Goal: Transaction & Acquisition: Download file/media

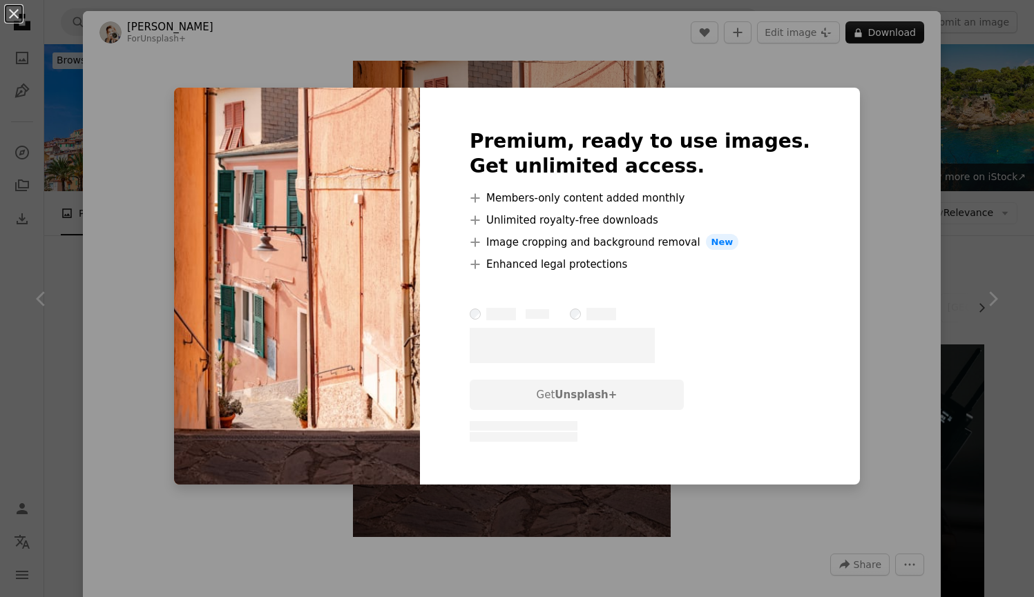
scroll to position [432, 0]
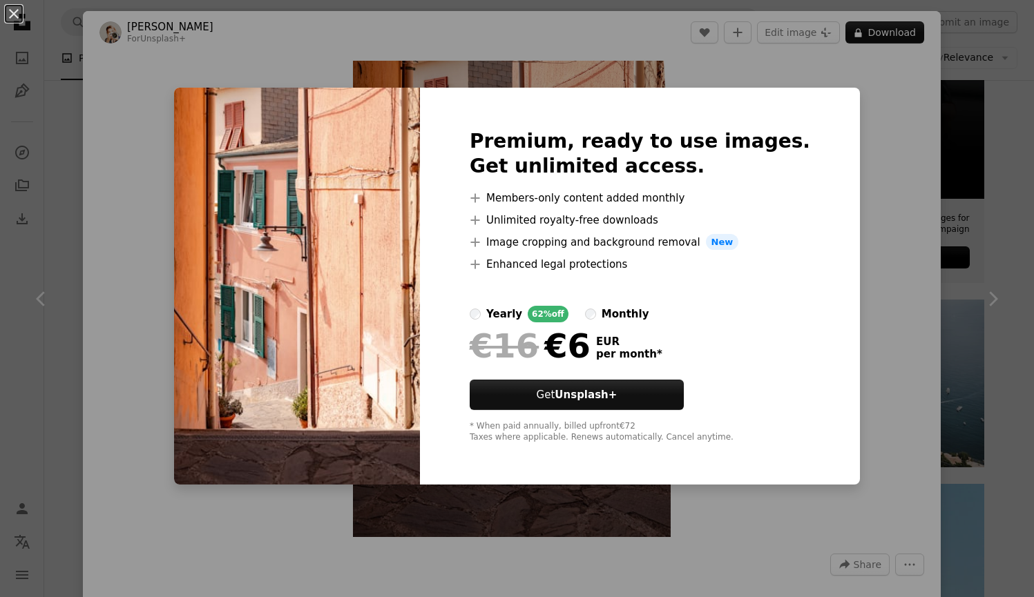
click at [847, 147] on div "An X shape Premium, ready to use images. Get unlimited access. A plus sign Memb…" at bounding box center [517, 298] width 1034 height 597
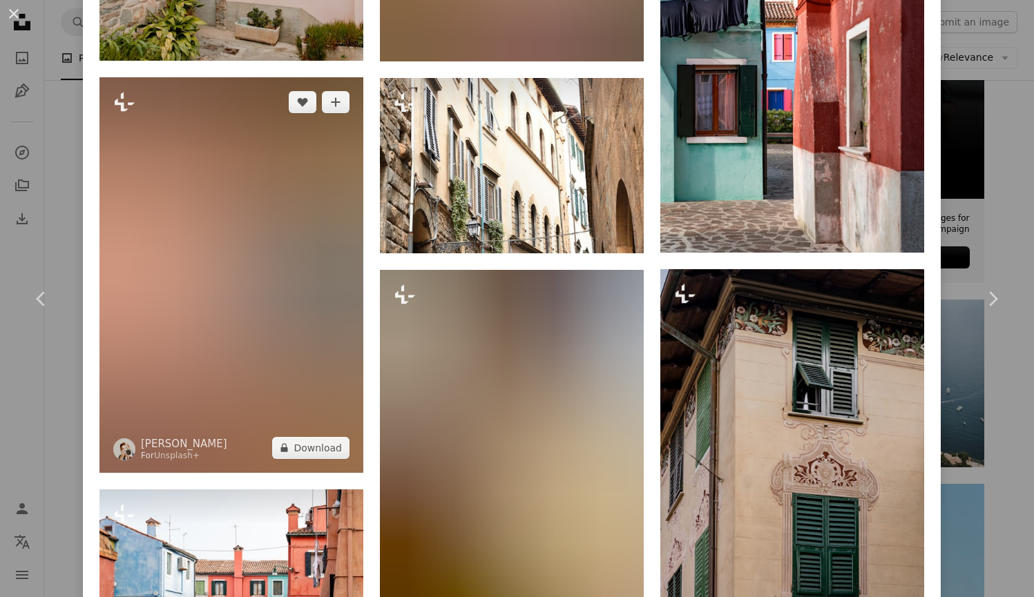
scroll to position [7002, 0]
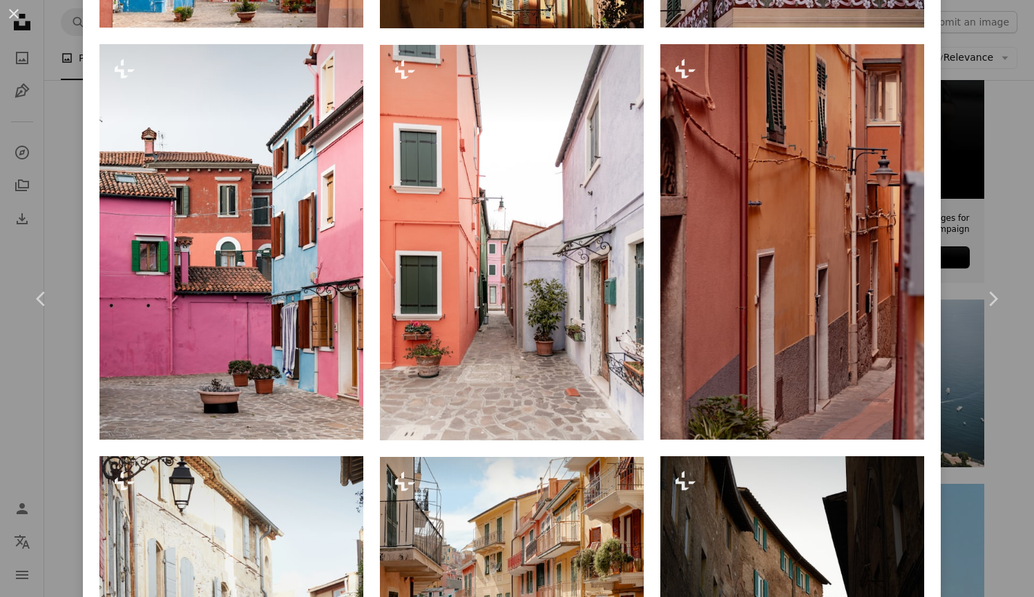
click at [72, 157] on div "An X shape Chevron left Chevron right [PERSON_NAME] For Unsplash+ A heart A plu…" at bounding box center [517, 298] width 1034 height 597
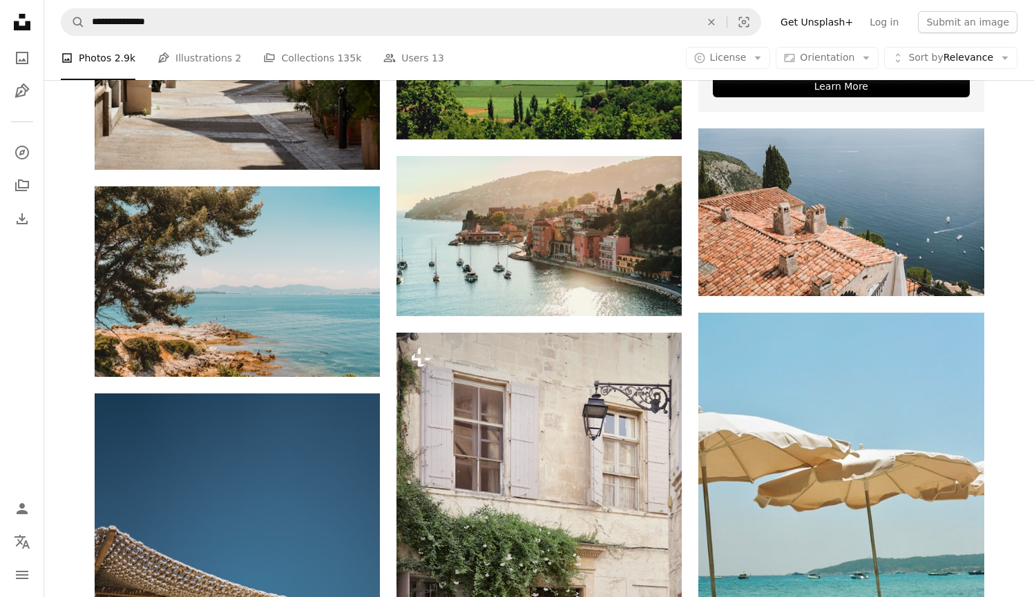
scroll to position [608, 0]
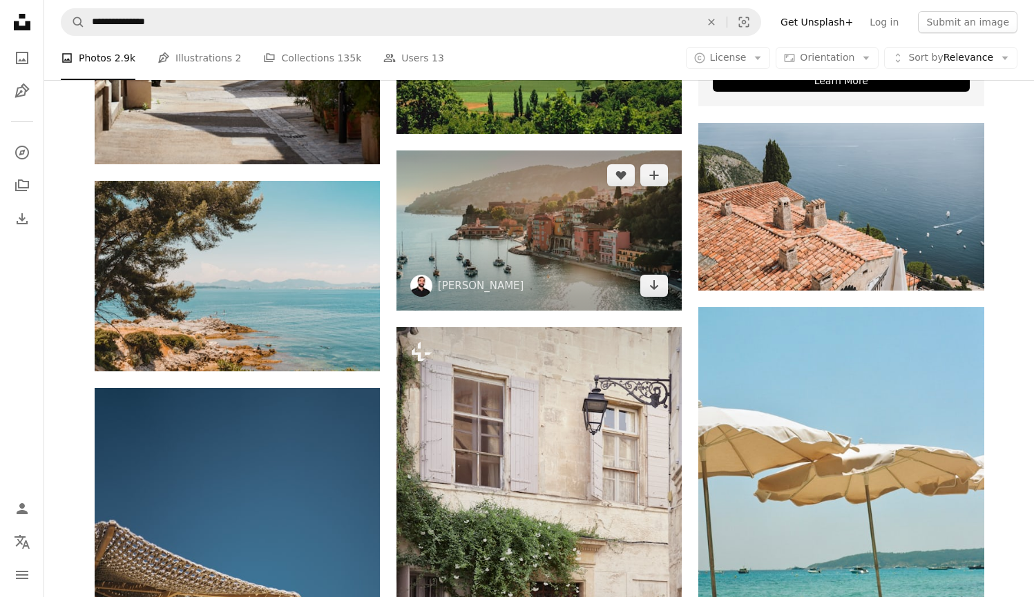
click at [530, 226] on img at bounding box center [538, 231] width 285 height 160
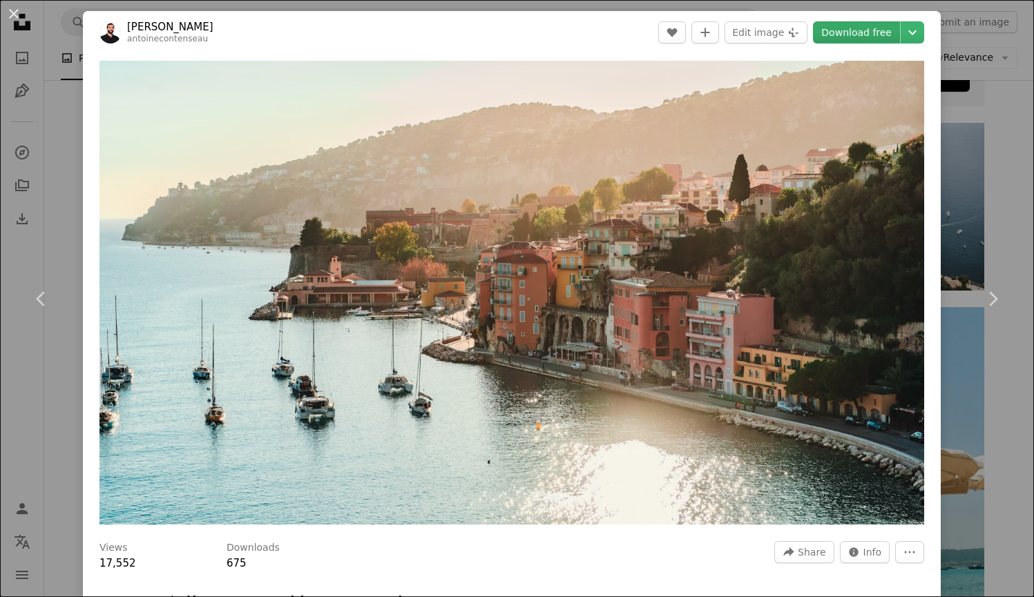
click at [851, 33] on link "Download free" at bounding box center [856, 32] width 87 height 22
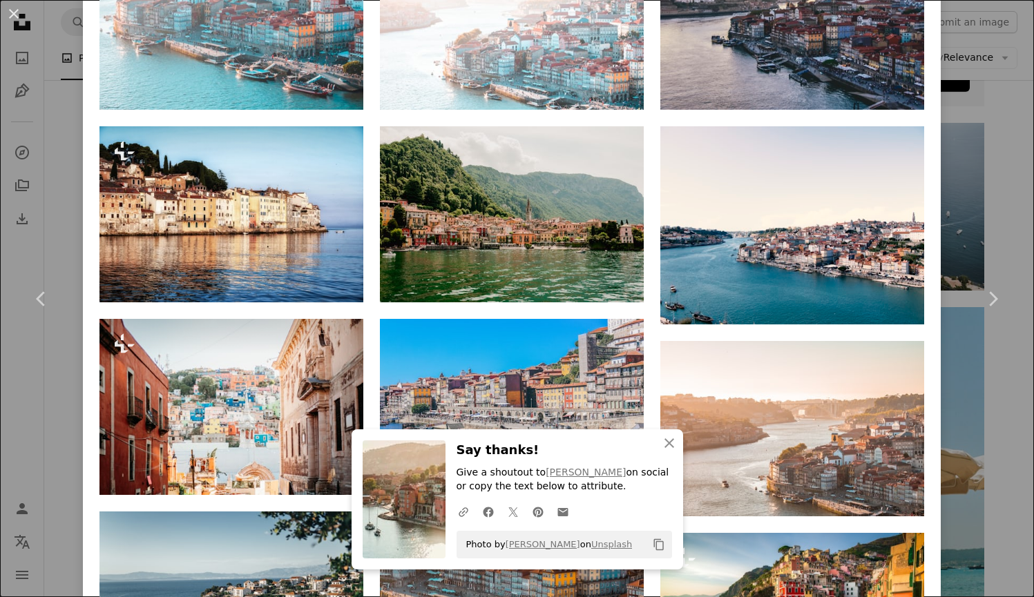
scroll to position [440, 0]
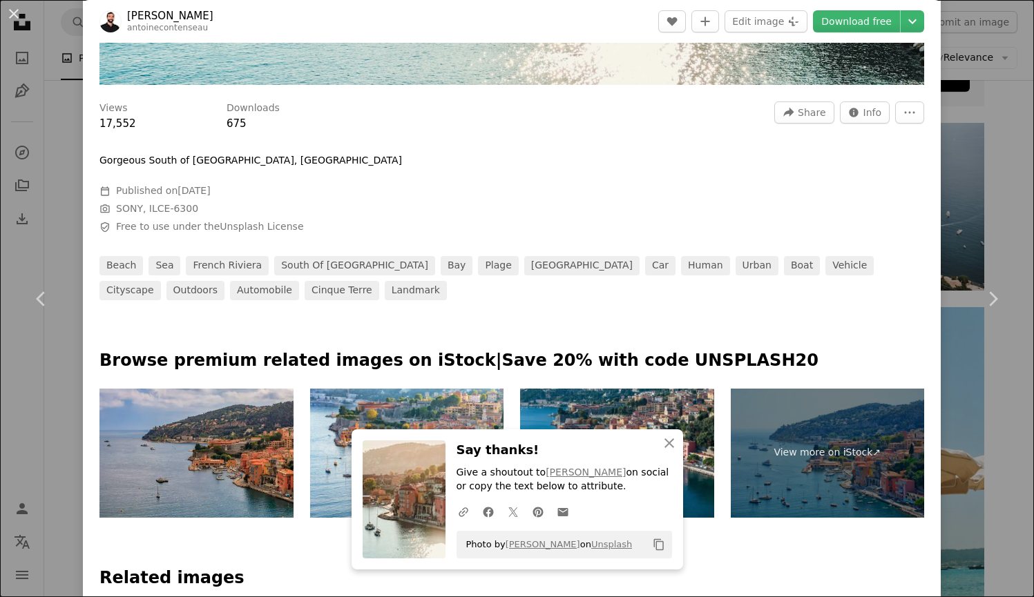
click at [77, 50] on div "An X shape Chevron left Chevron right An X shape Close Say thanks! Give a shout…" at bounding box center [517, 298] width 1034 height 597
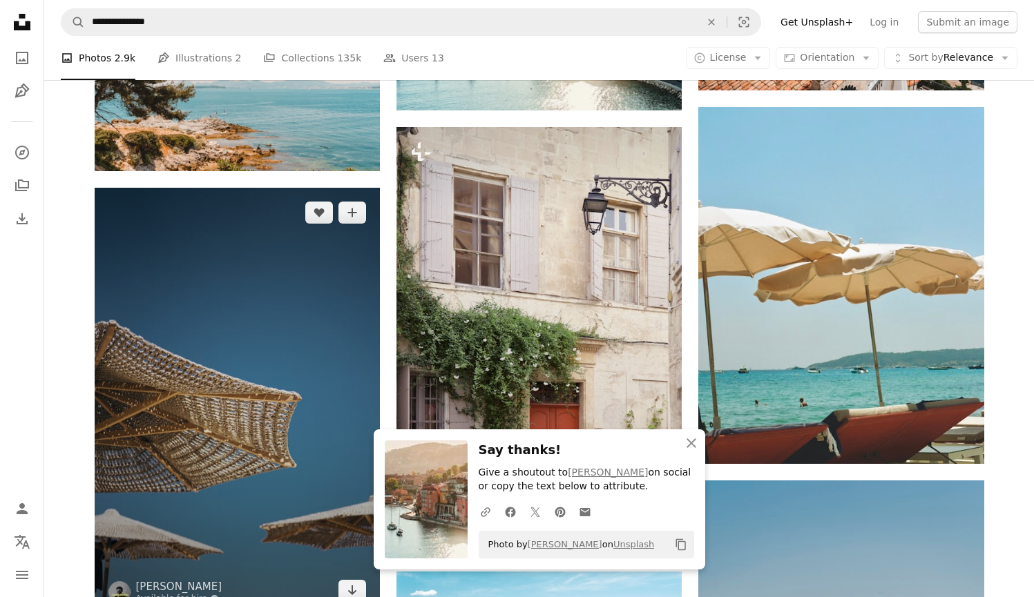
scroll to position [810, 0]
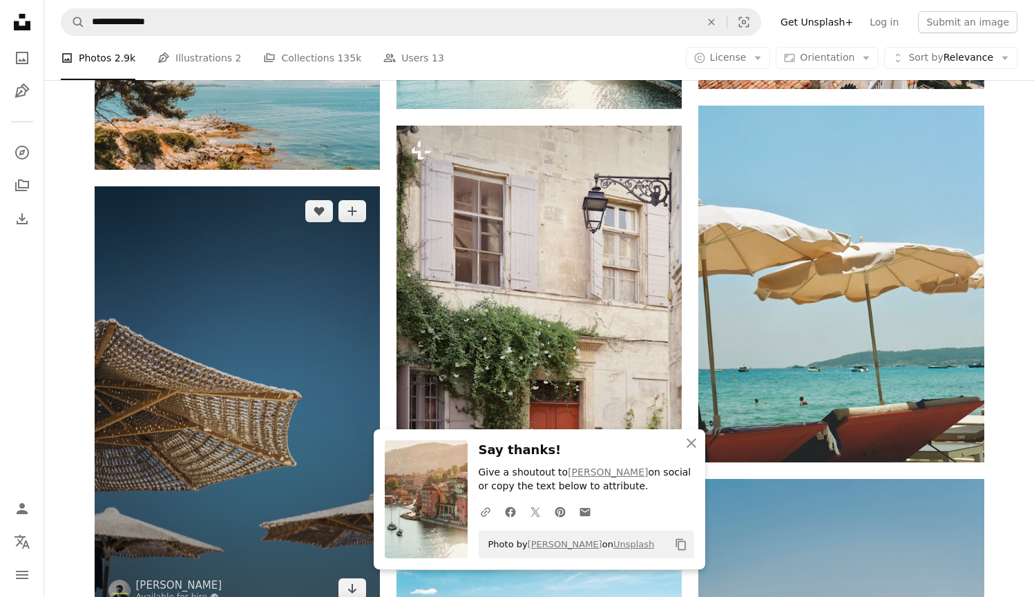
click at [193, 389] on img at bounding box center [237, 400] width 285 height 428
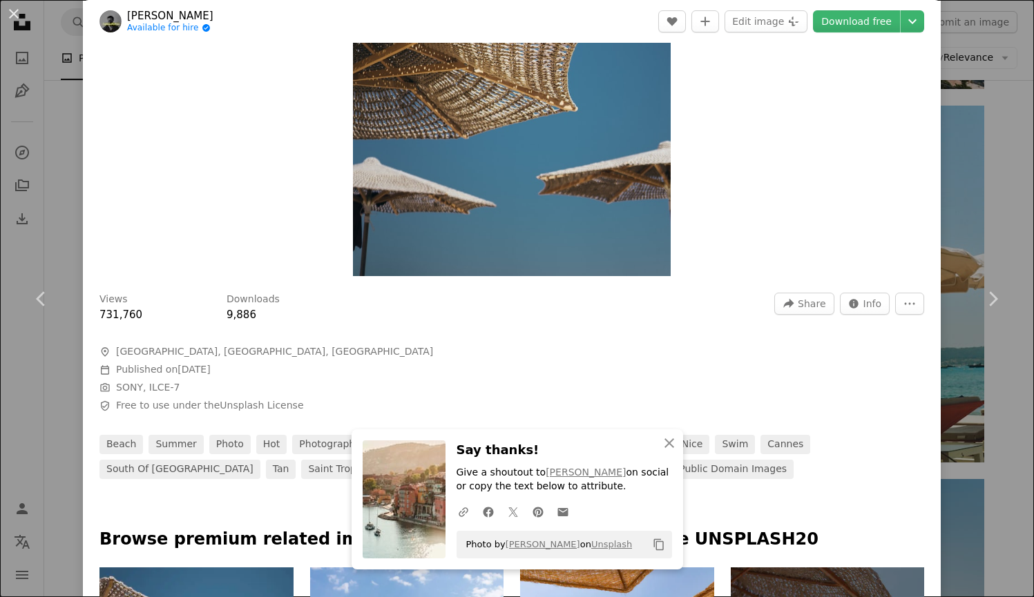
scroll to position [108, 0]
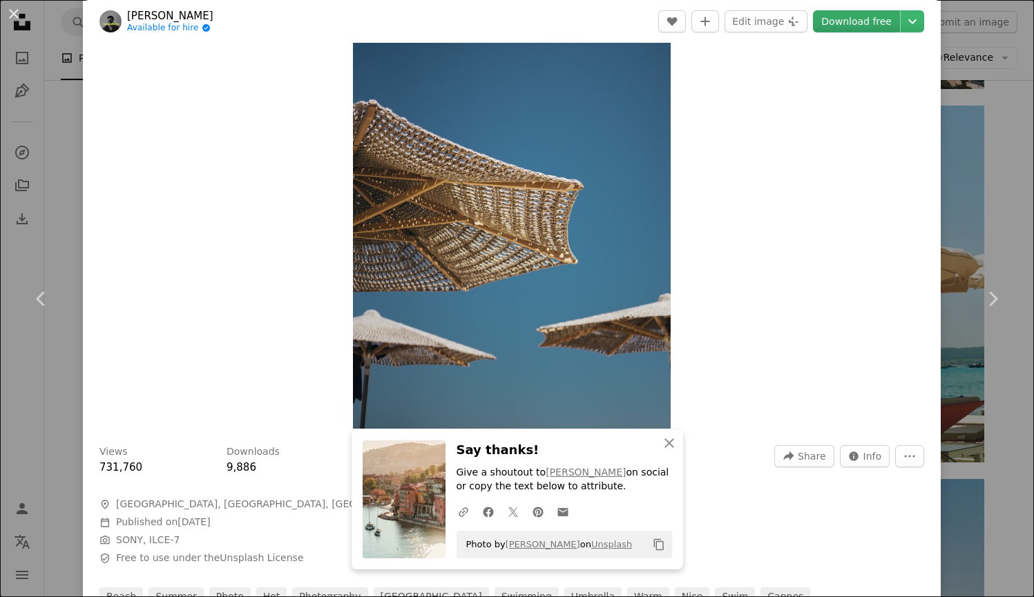
click at [855, 19] on link "Download free" at bounding box center [856, 21] width 87 height 22
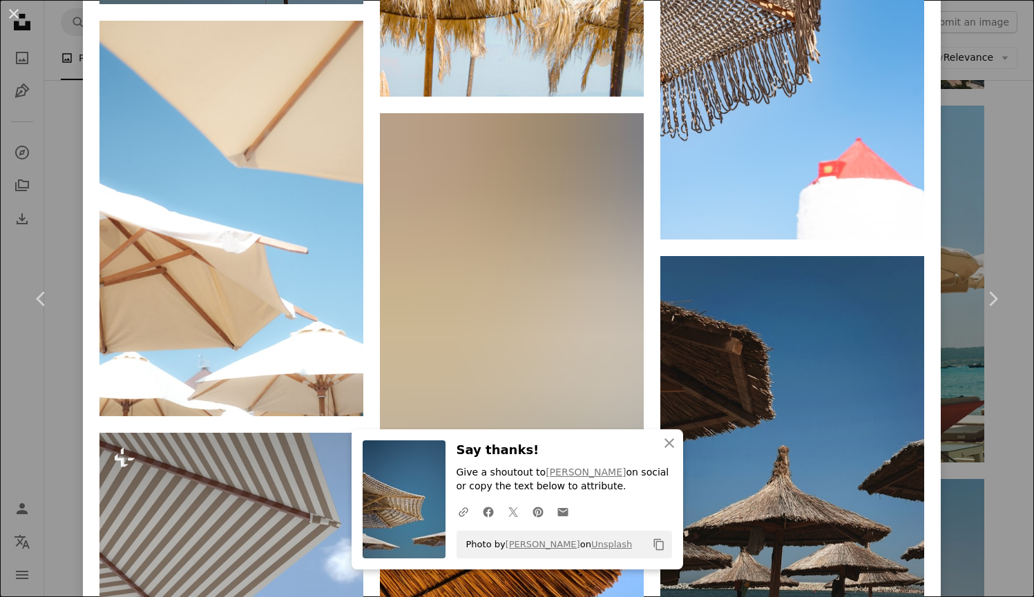
scroll to position [1414, 0]
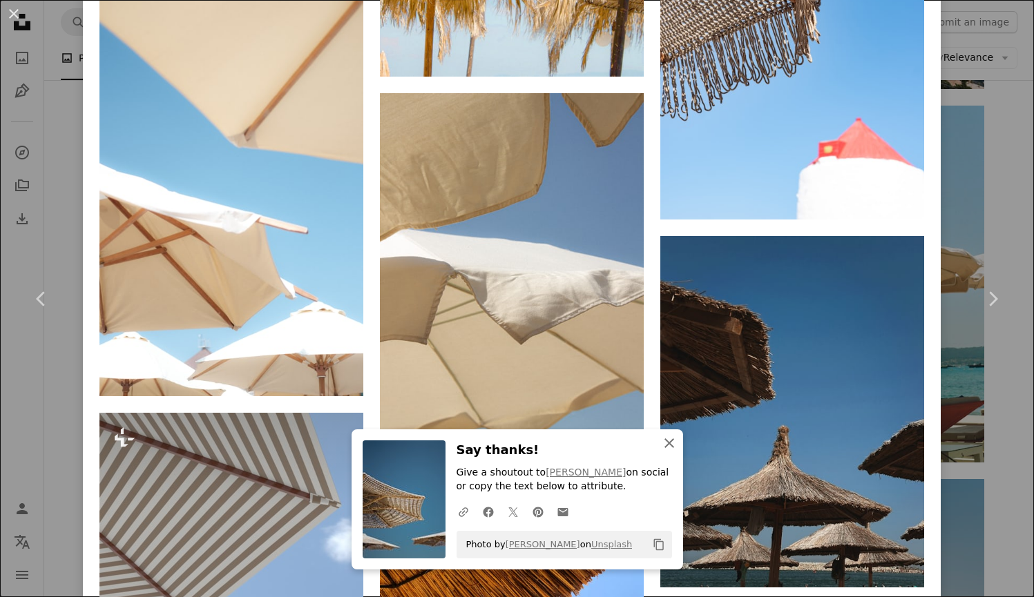
click at [670, 440] on icon "An X shape" at bounding box center [669, 443] width 17 height 17
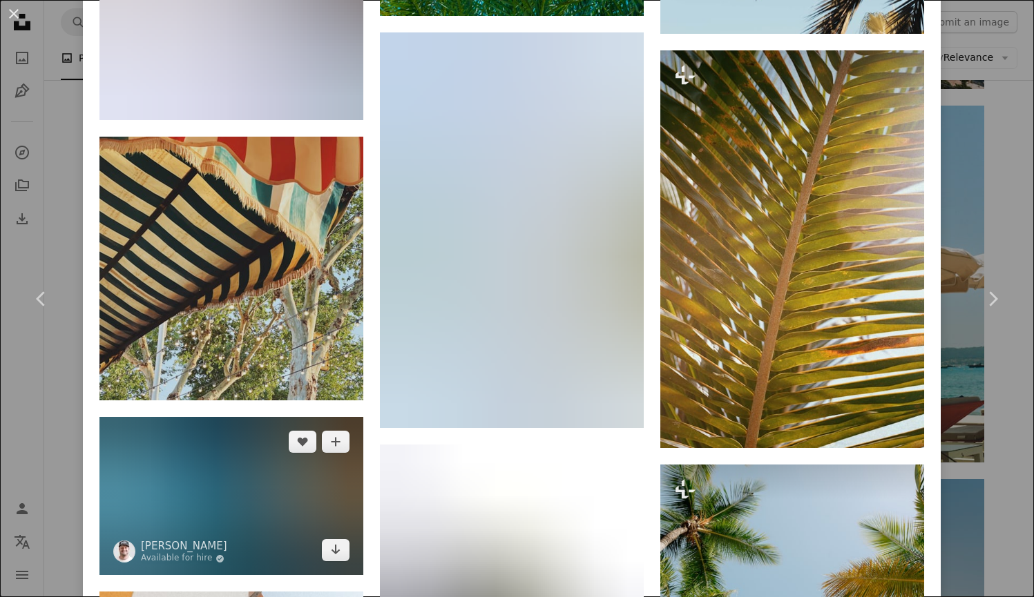
scroll to position [10759, 0]
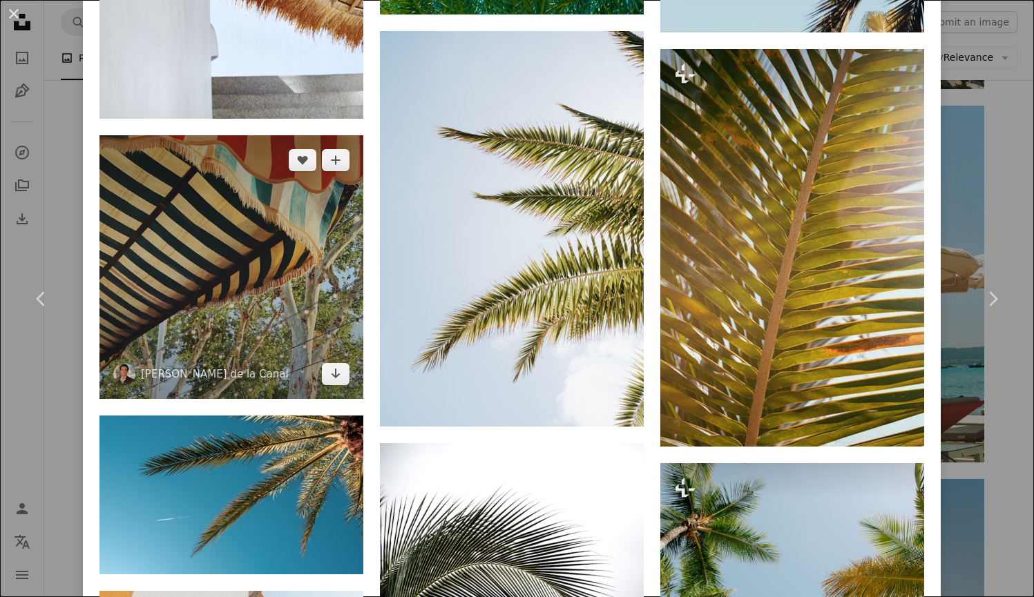
click at [251, 195] on img at bounding box center [231, 267] width 264 height 264
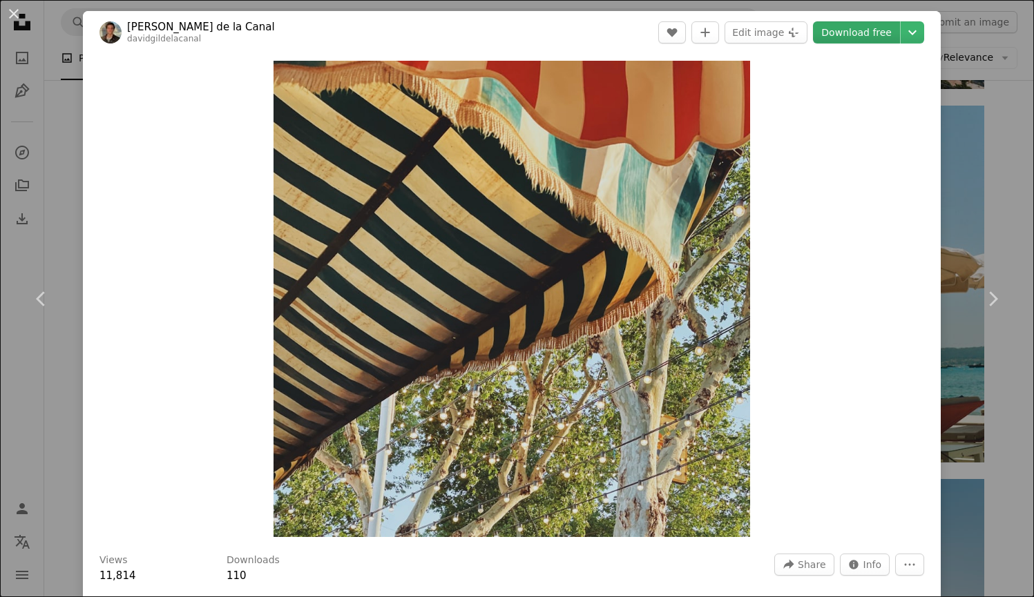
click at [845, 40] on link "Download free" at bounding box center [856, 32] width 87 height 22
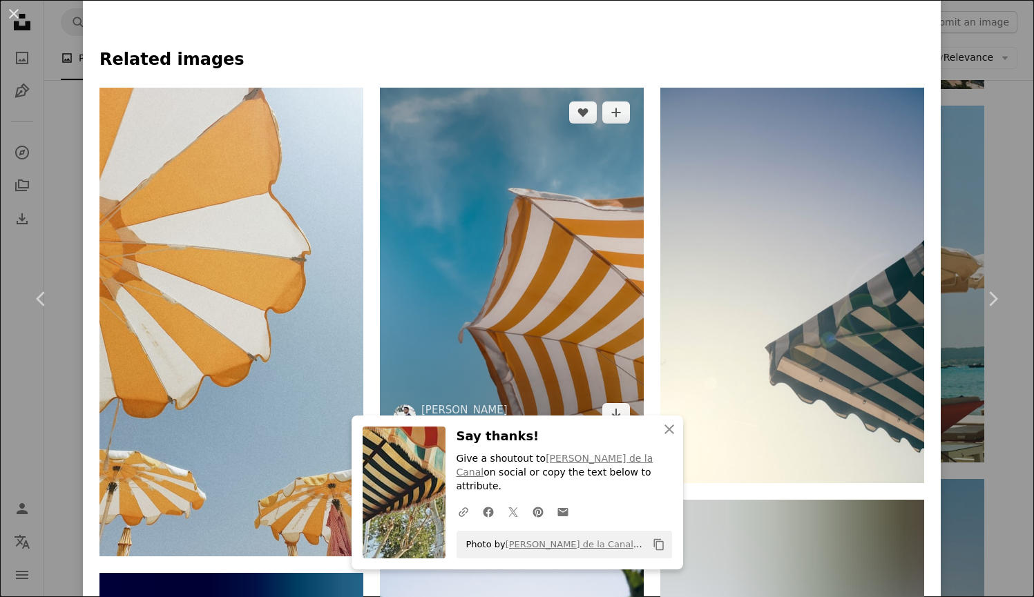
scroll to position [1370, 0]
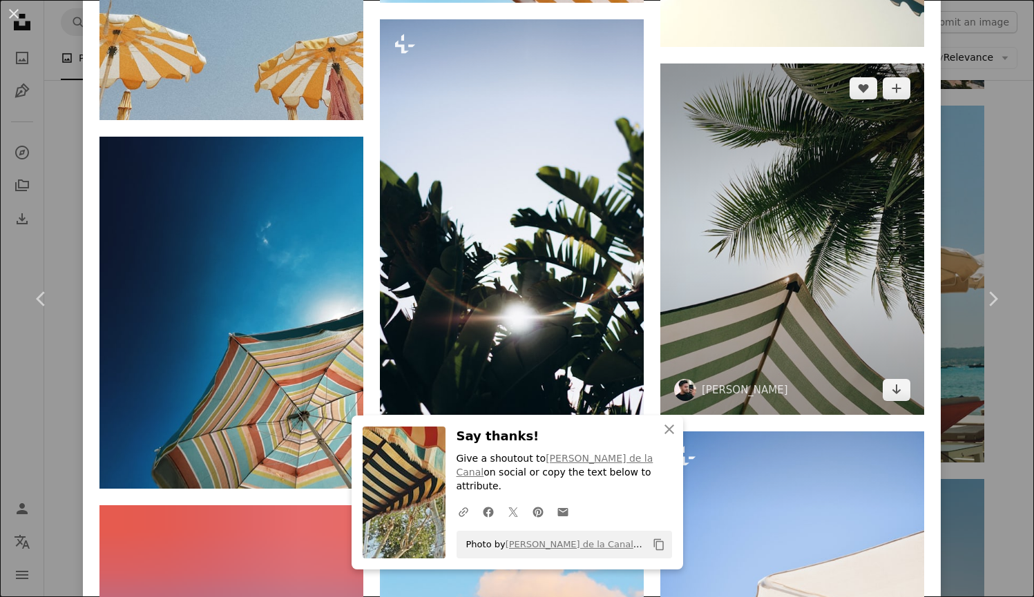
click at [831, 293] on img at bounding box center [792, 240] width 264 height 352
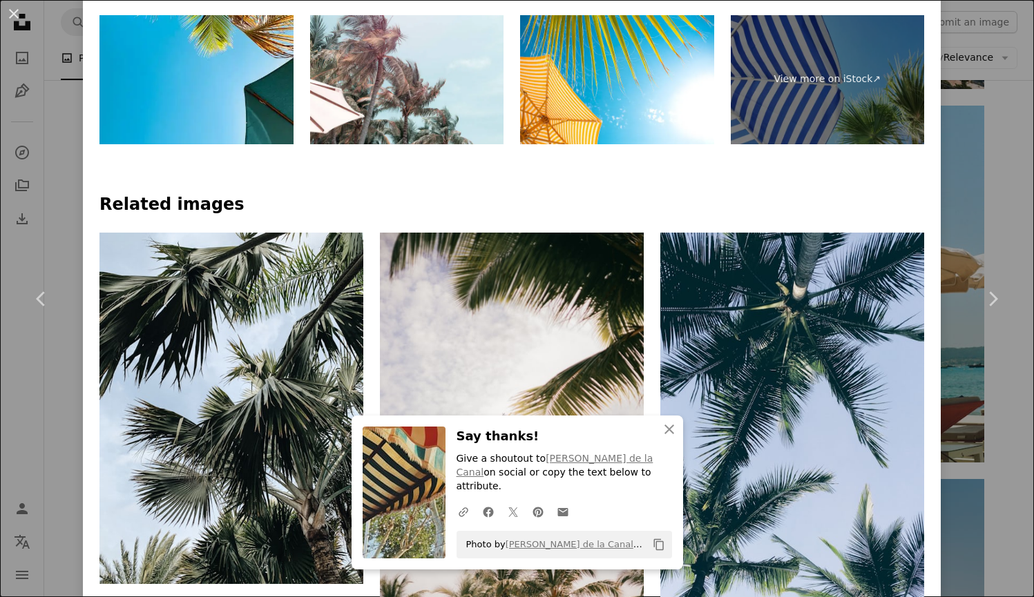
scroll to position [367, 0]
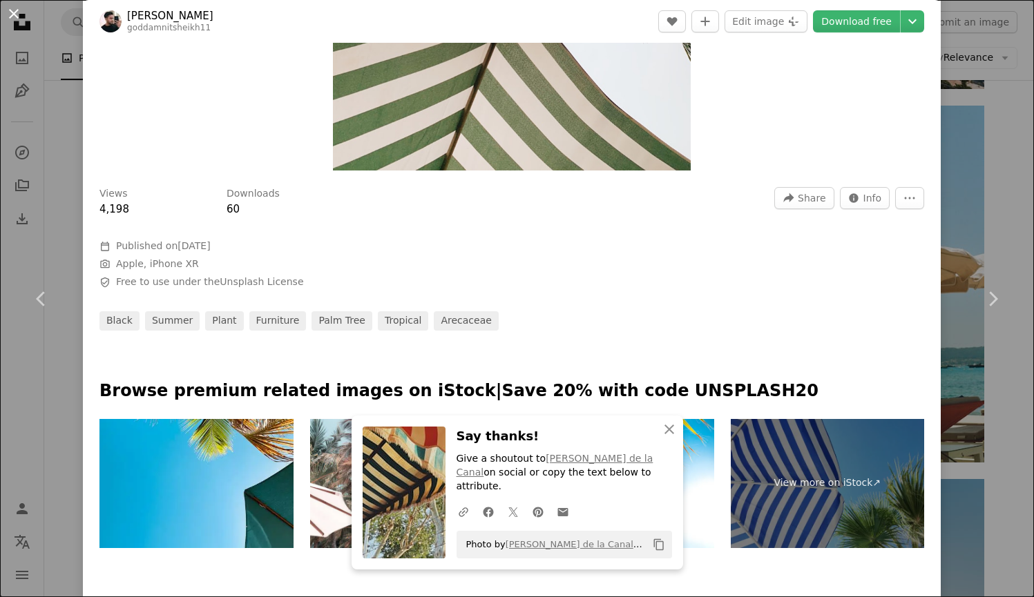
click at [11, 18] on button "An X shape" at bounding box center [14, 14] width 17 height 17
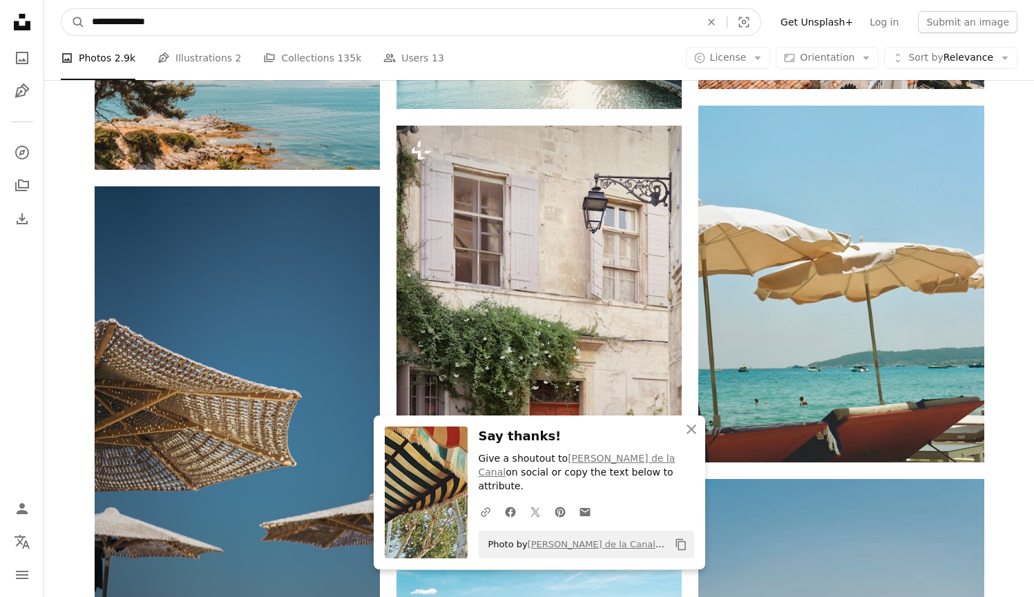
click at [201, 27] on input "**********" at bounding box center [390, 22] width 611 height 26
type input "**********"
click at [73, 22] on button "A magnifying glass" at bounding box center [72, 22] width 23 height 26
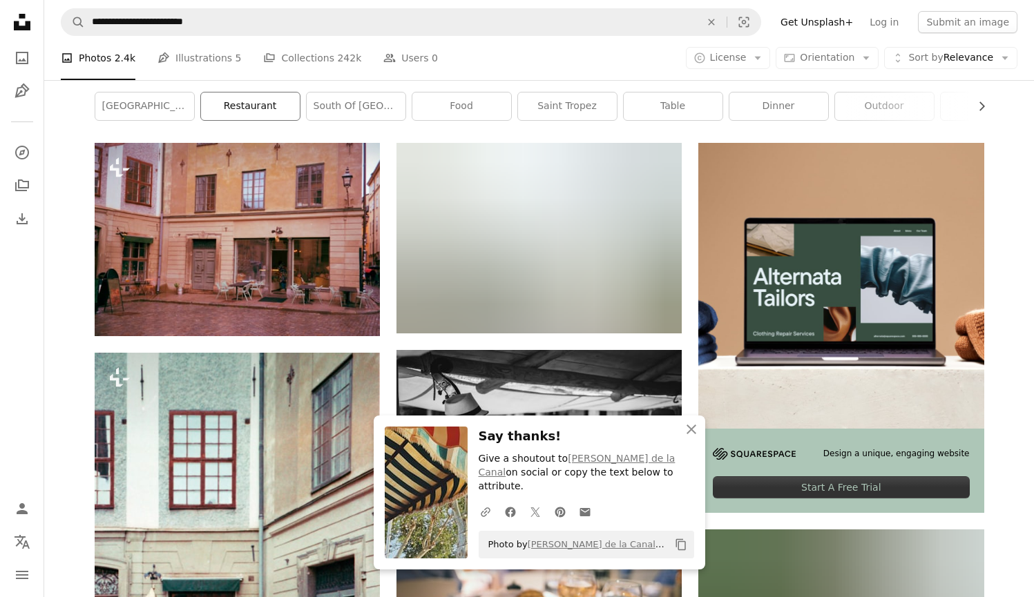
scroll to position [202, 0]
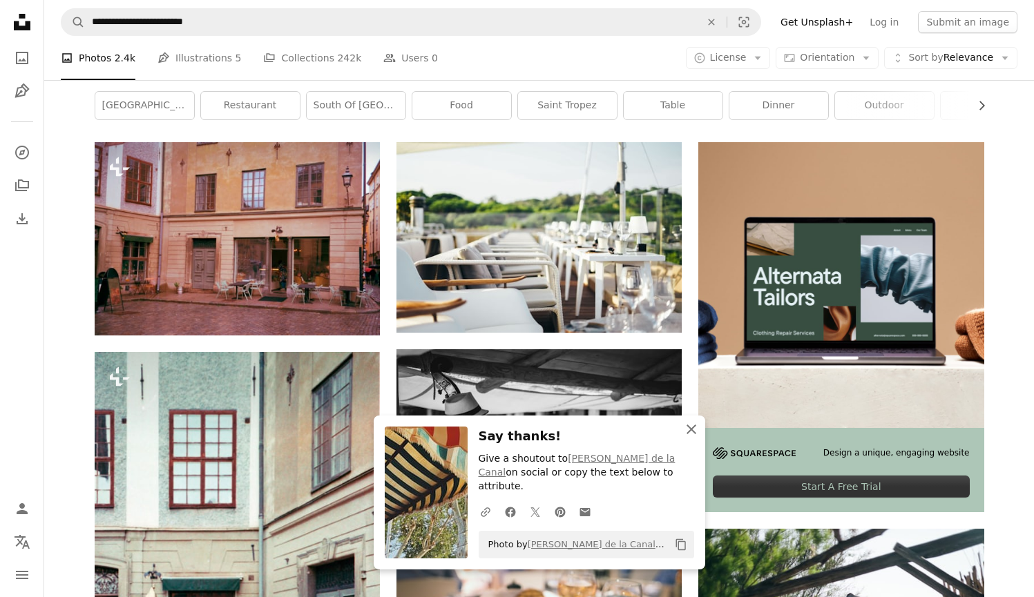
click at [686, 438] on icon "An X shape" at bounding box center [691, 429] width 17 height 17
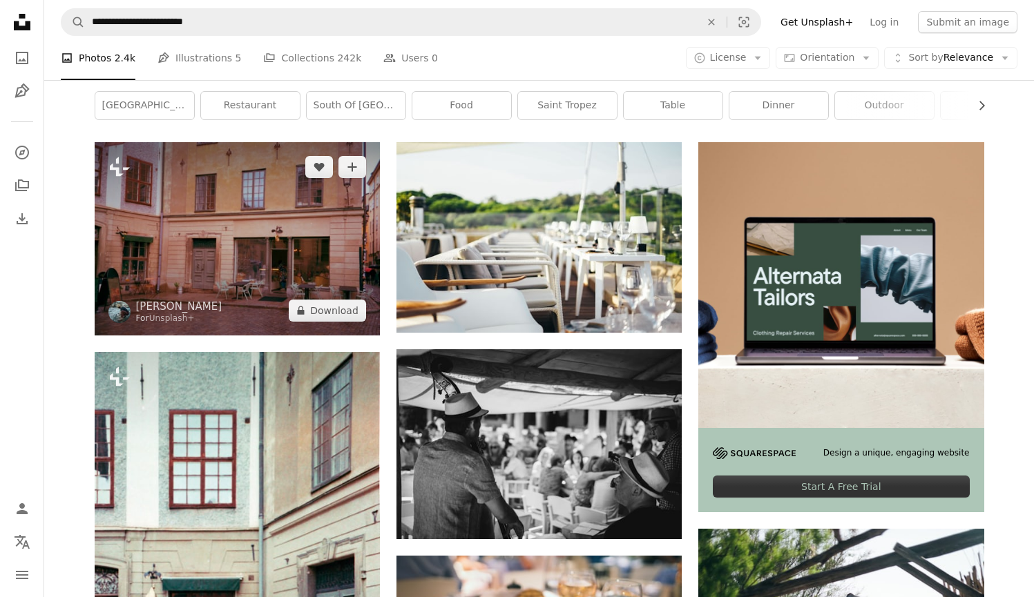
click at [249, 214] on img at bounding box center [237, 238] width 285 height 193
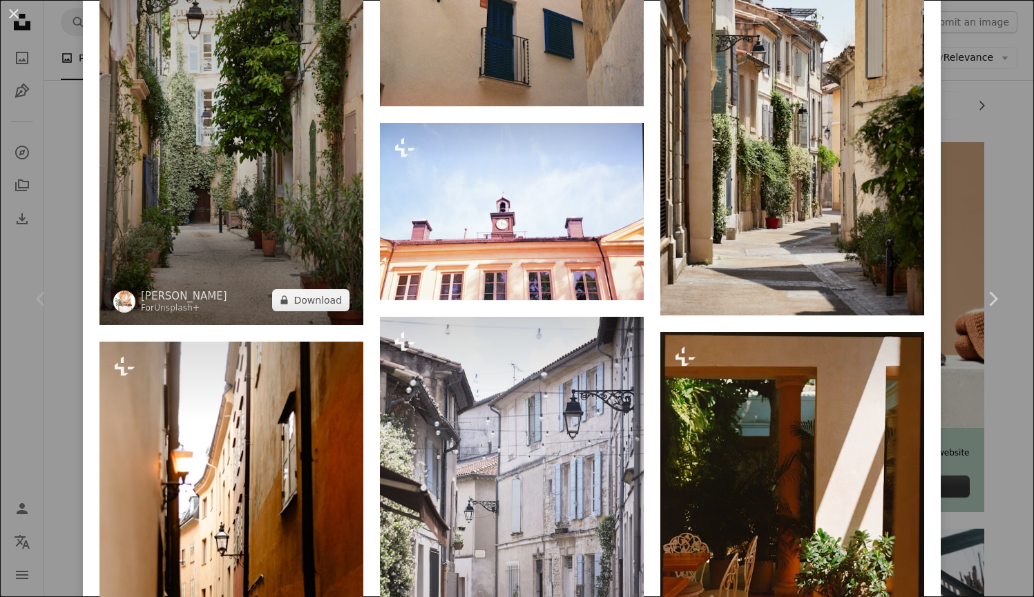
scroll to position [1975, 0]
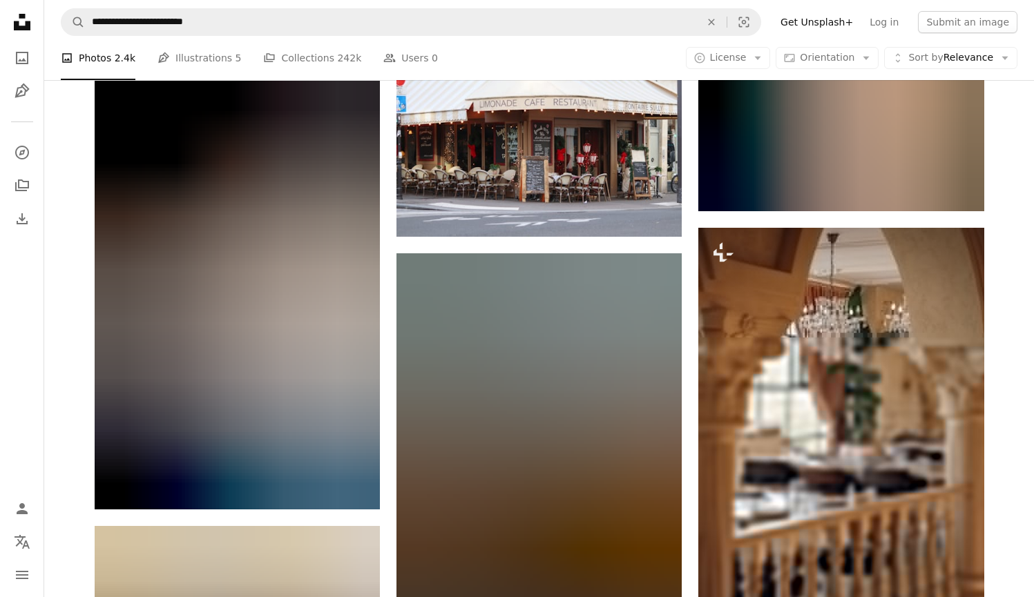
scroll to position [1587, 0]
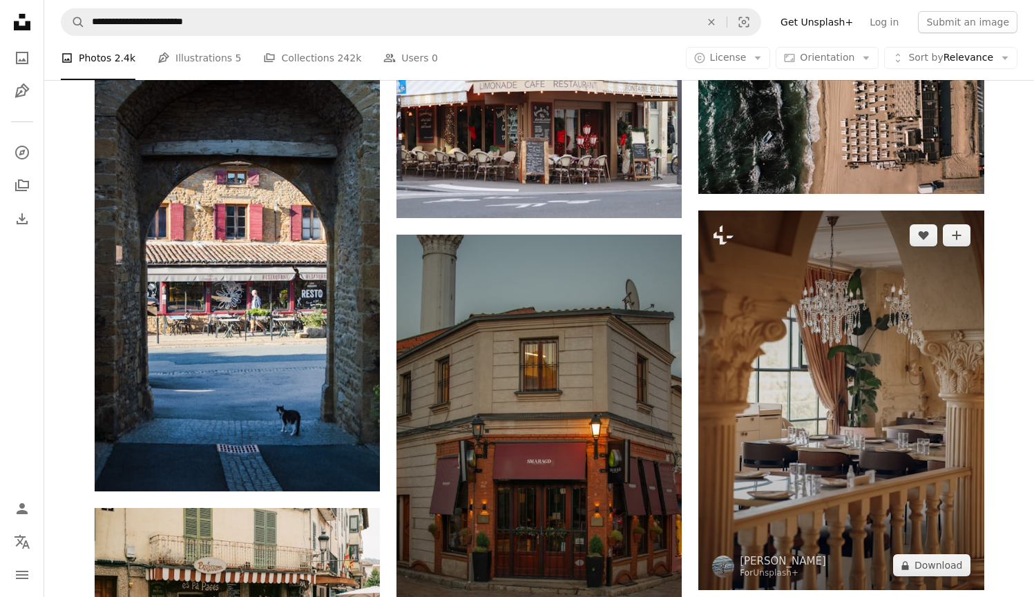
click at [837, 317] on img at bounding box center [840, 401] width 285 height 380
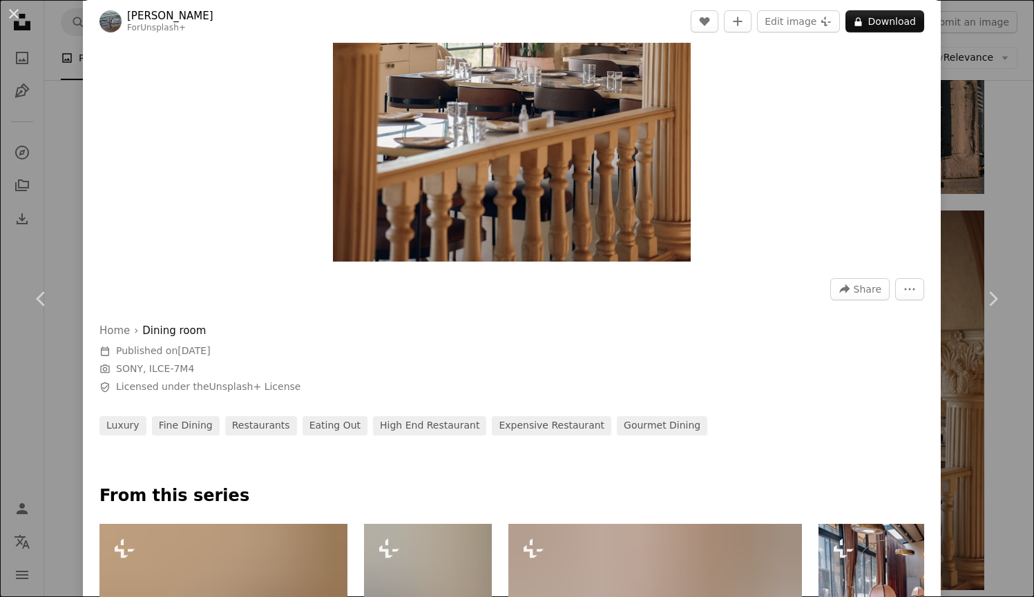
scroll to position [725, 0]
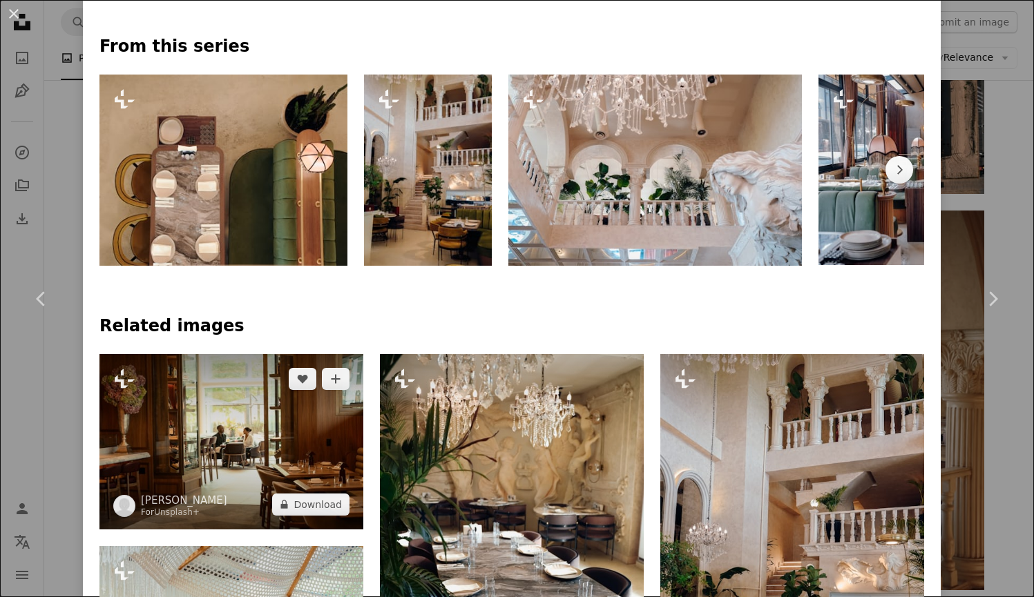
click at [240, 425] on img at bounding box center [231, 441] width 264 height 175
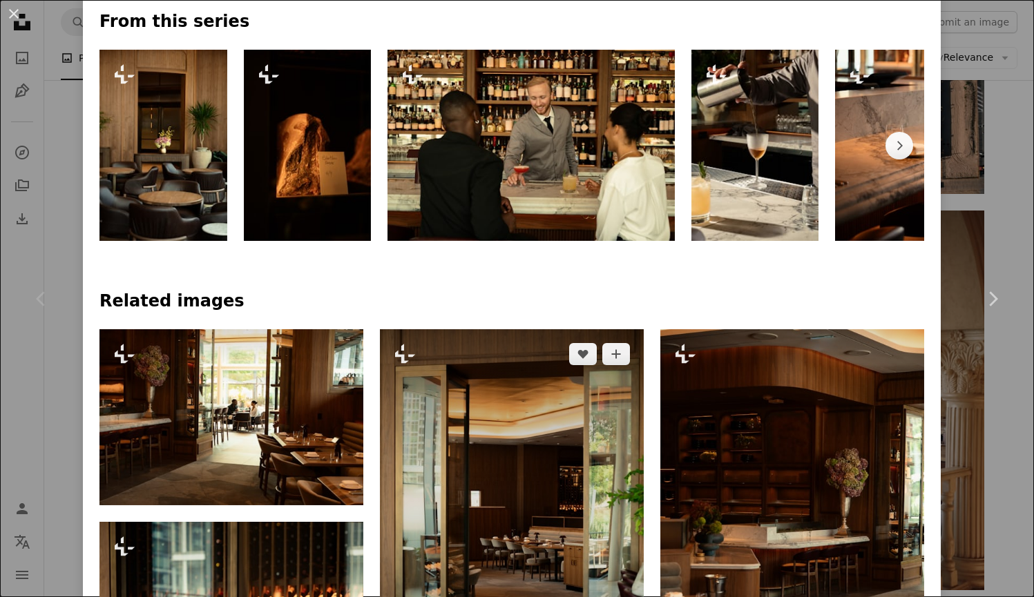
scroll to position [927, 0]
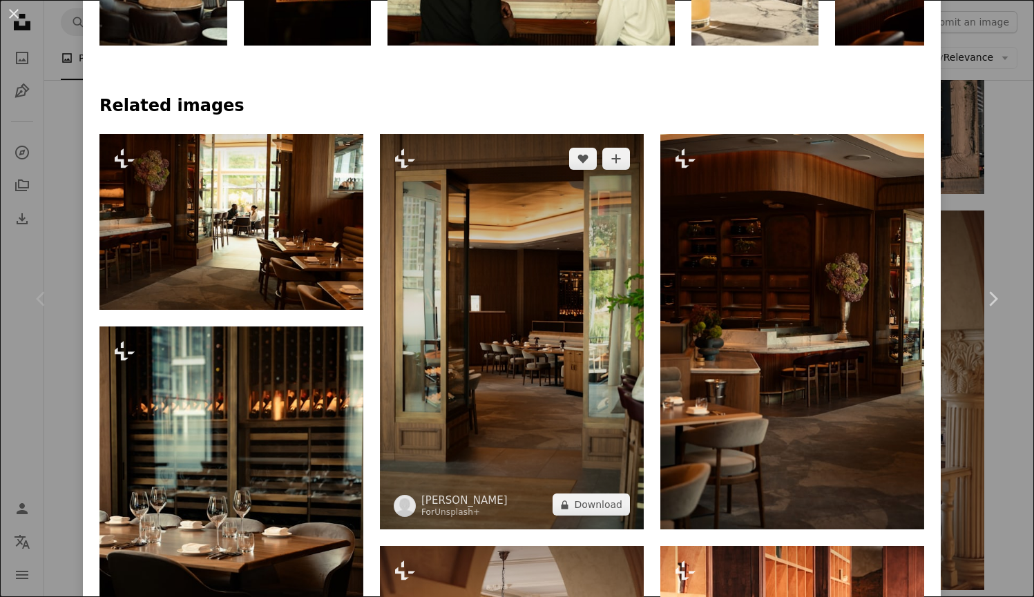
click at [609, 317] on img at bounding box center [512, 332] width 264 height 396
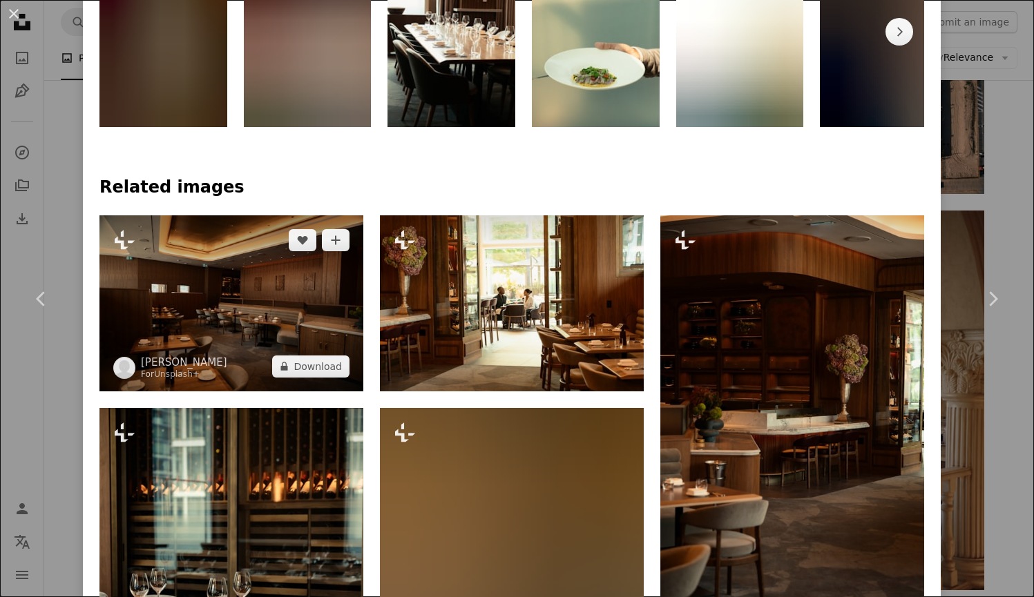
scroll to position [847, 0]
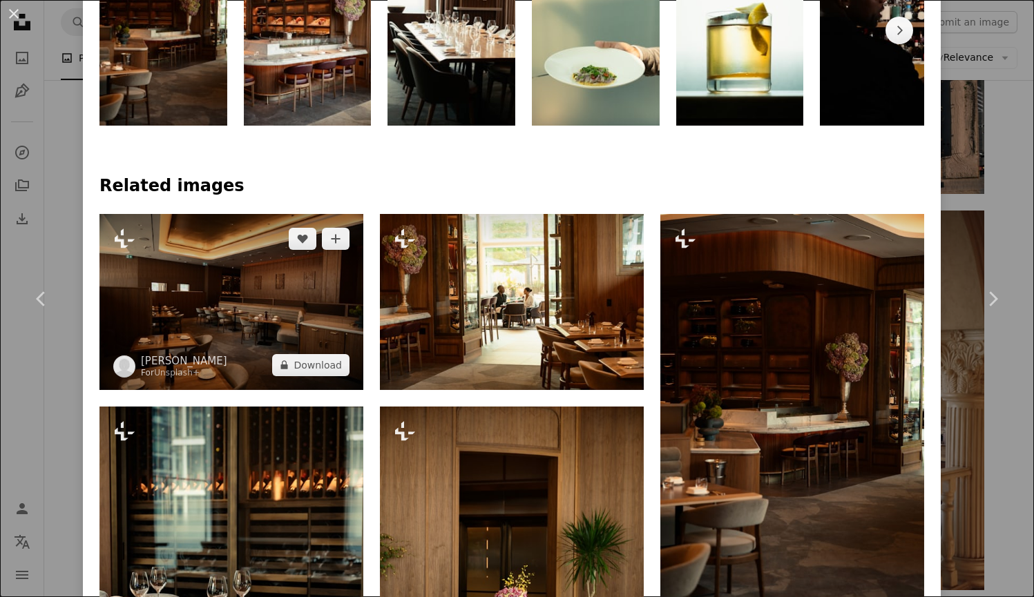
click at [228, 259] on img at bounding box center [231, 301] width 264 height 175
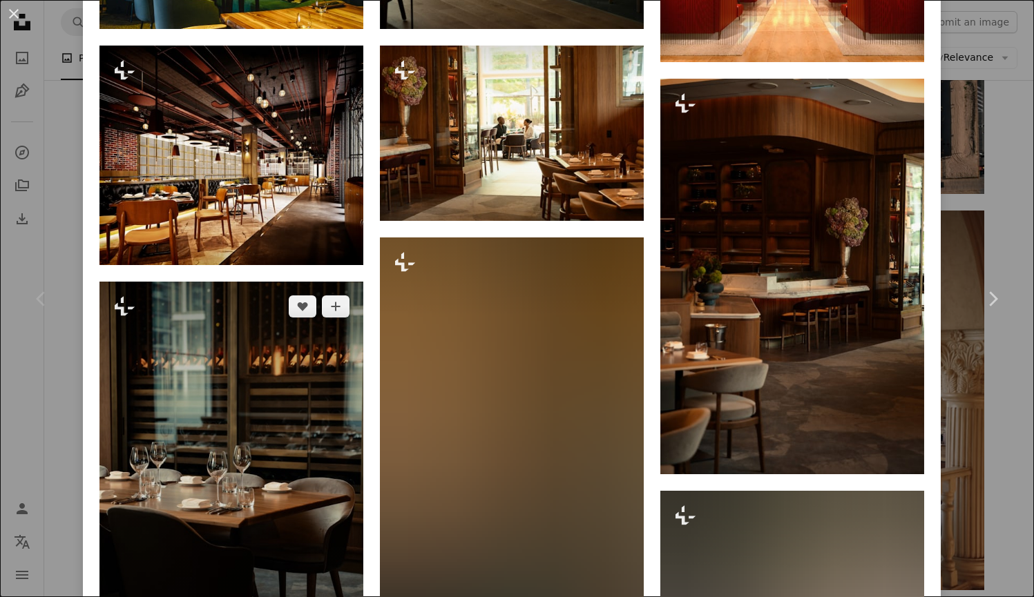
scroll to position [2538, 0]
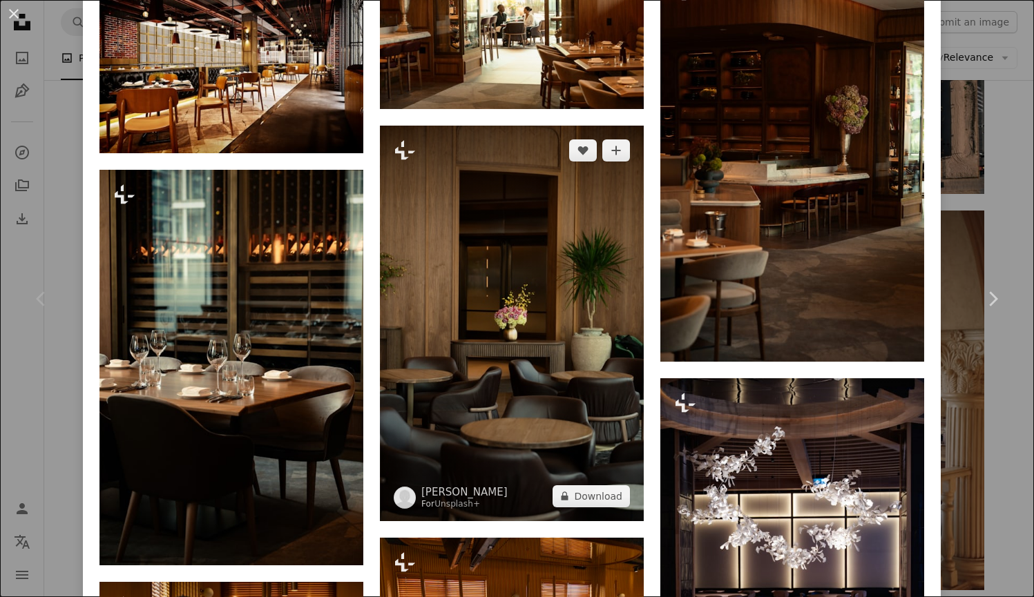
click at [511, 333] on img at bounding box center [512, 324] width 264 height 396
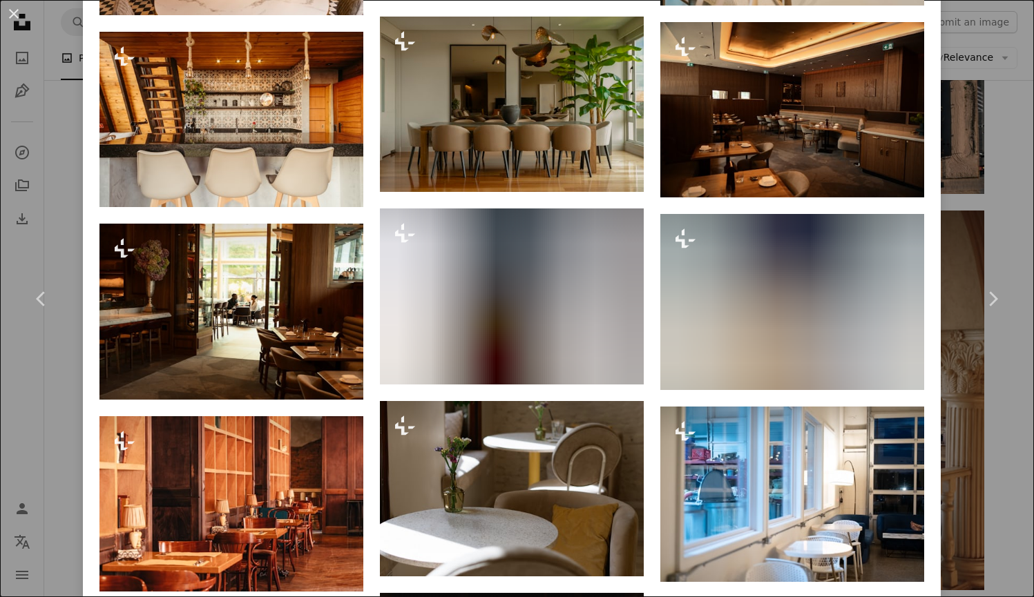
scroll to position [2982, 0]
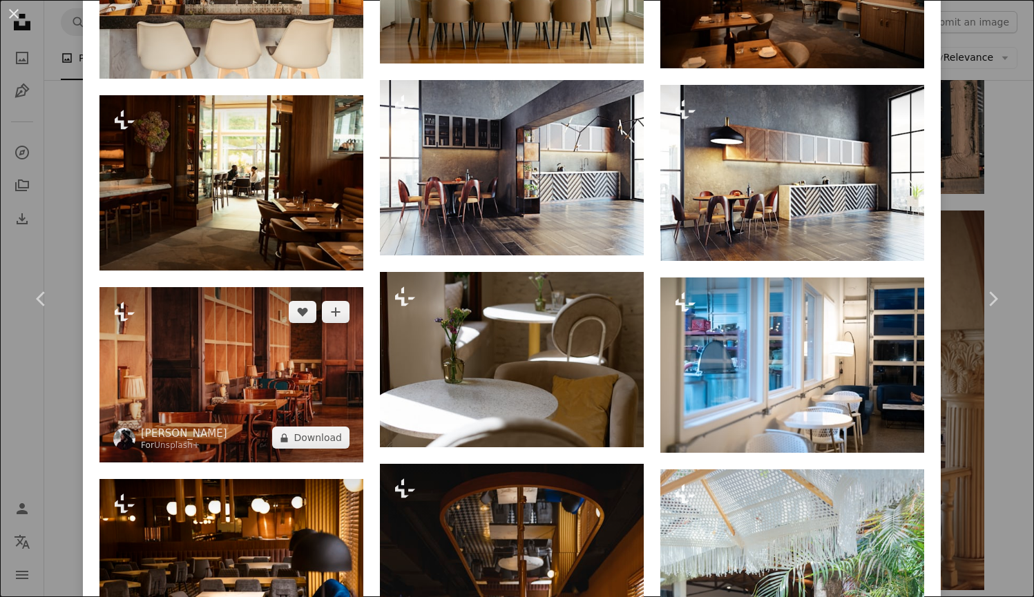
click at [214, 389] on img at bounding box center [231, 374] width 264 height 175
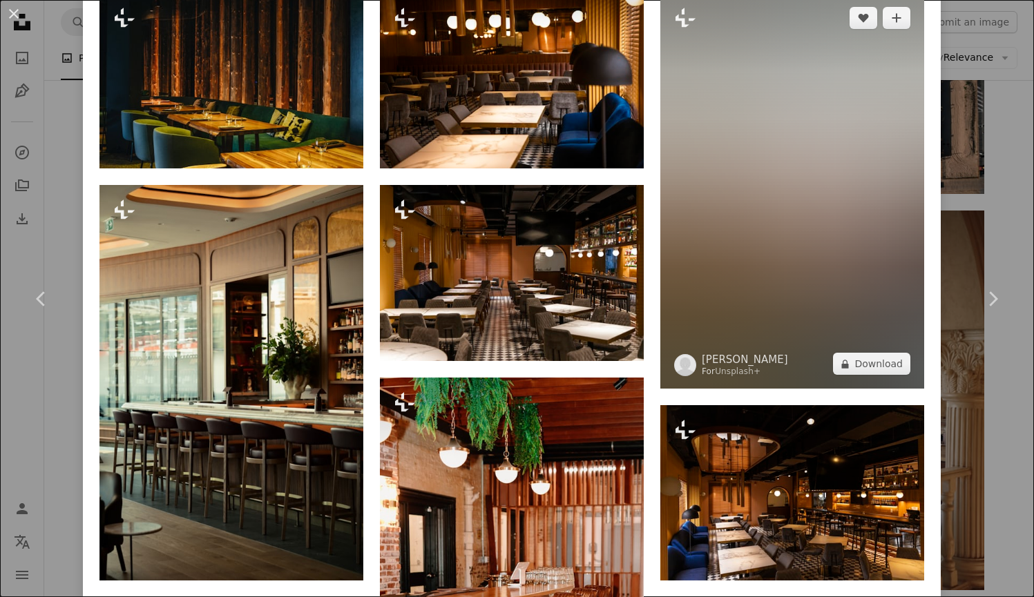
scroll to position [808, 0]
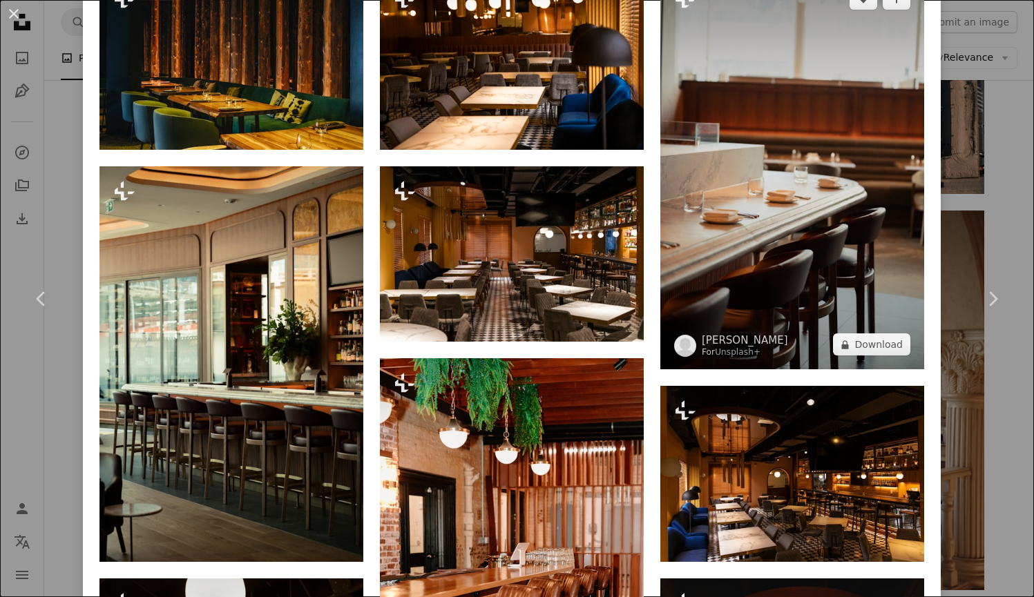
click at [847, 187] on img at bounding box center [792, 172] width 264 height 396
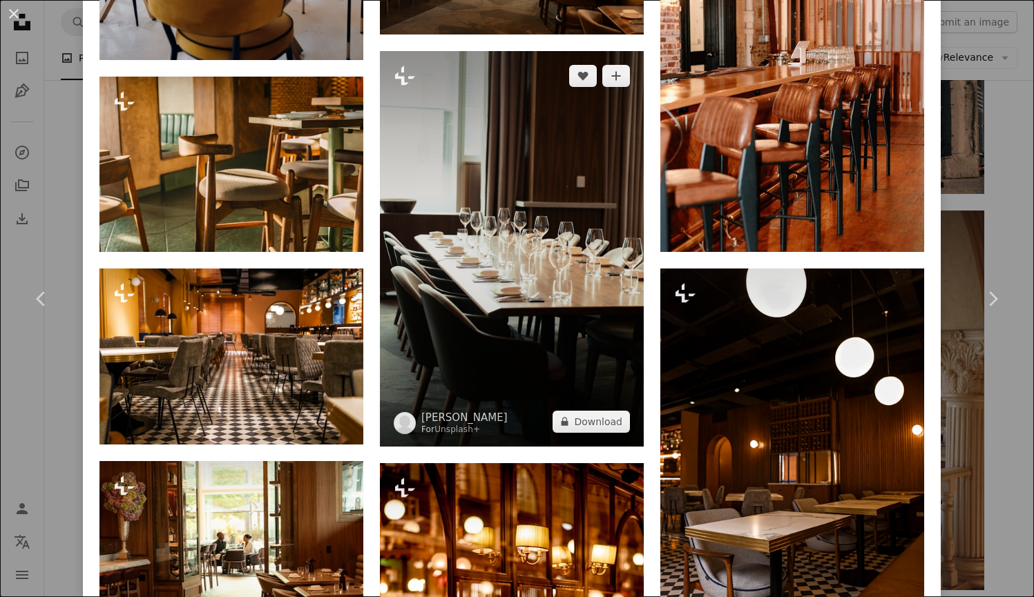
scroll to position [2802, 0]
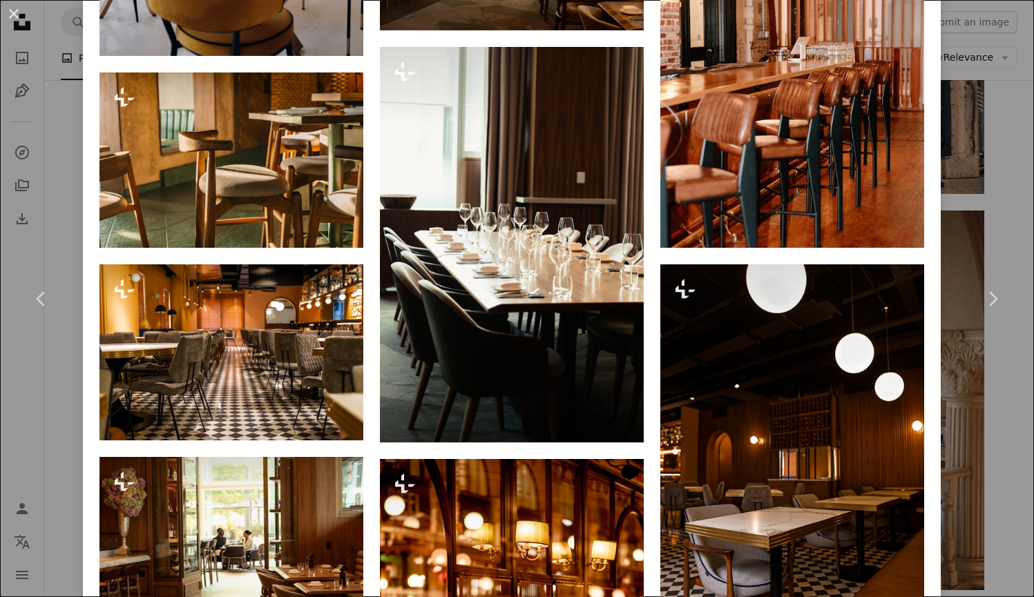
click at [29, 124] on div "An X shape Chevron left Chevron right [PERSON_NAME] For Unsplash+ A heart A plu…" at bounding box center [517, 298] width 1034 height 597
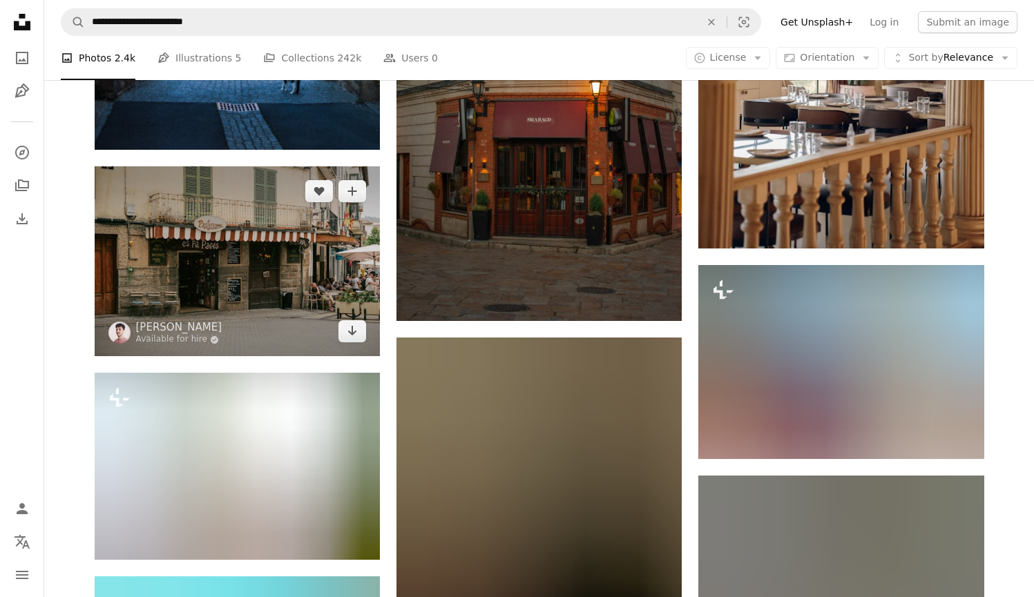
scroll to position [1932, 0]
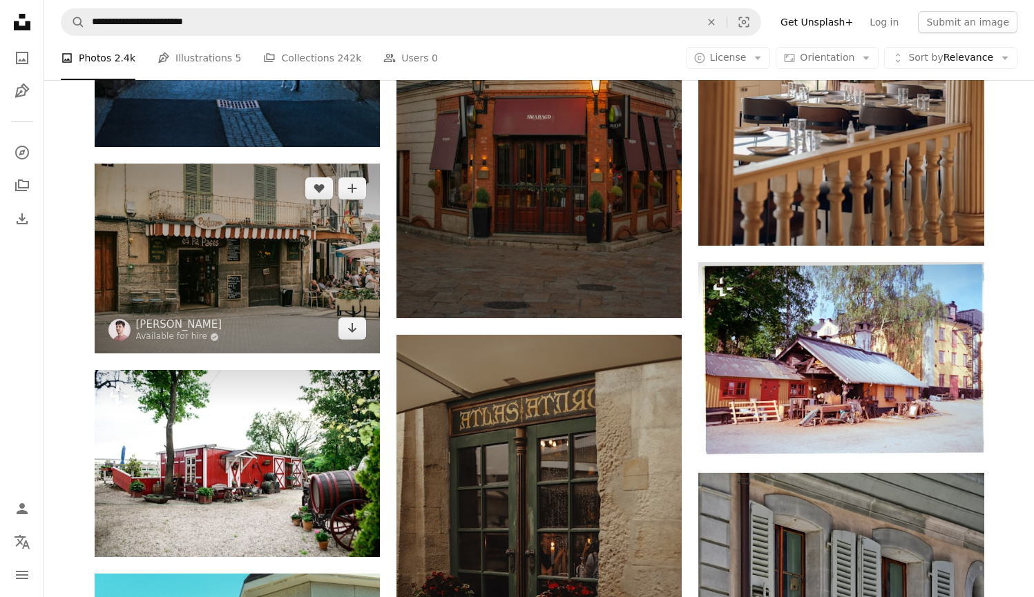
click at [269, 281] on img at bounding box center [237, 259] width 285 height 190
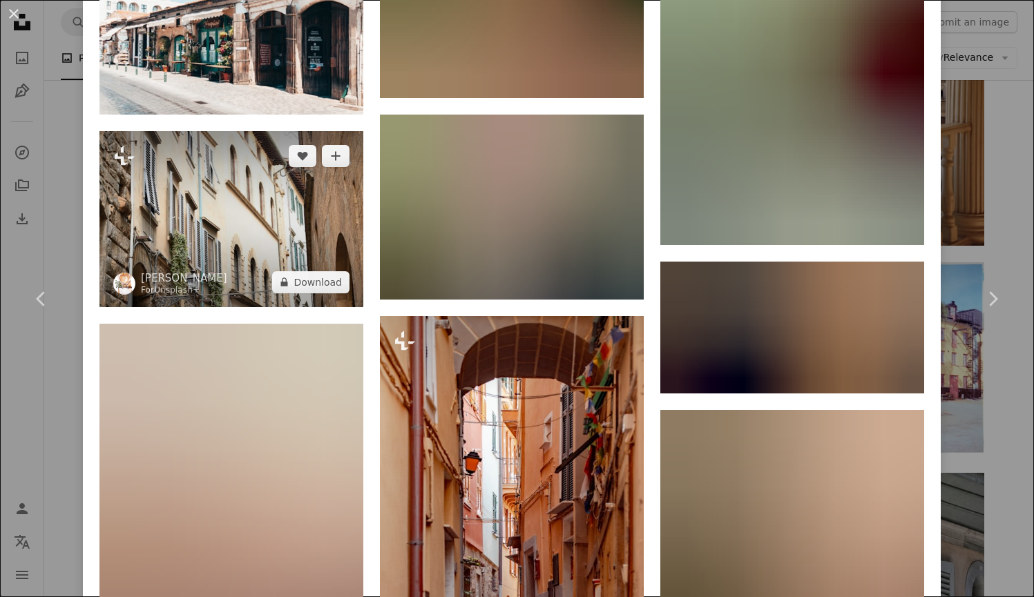
scroll to position [4966, 0]
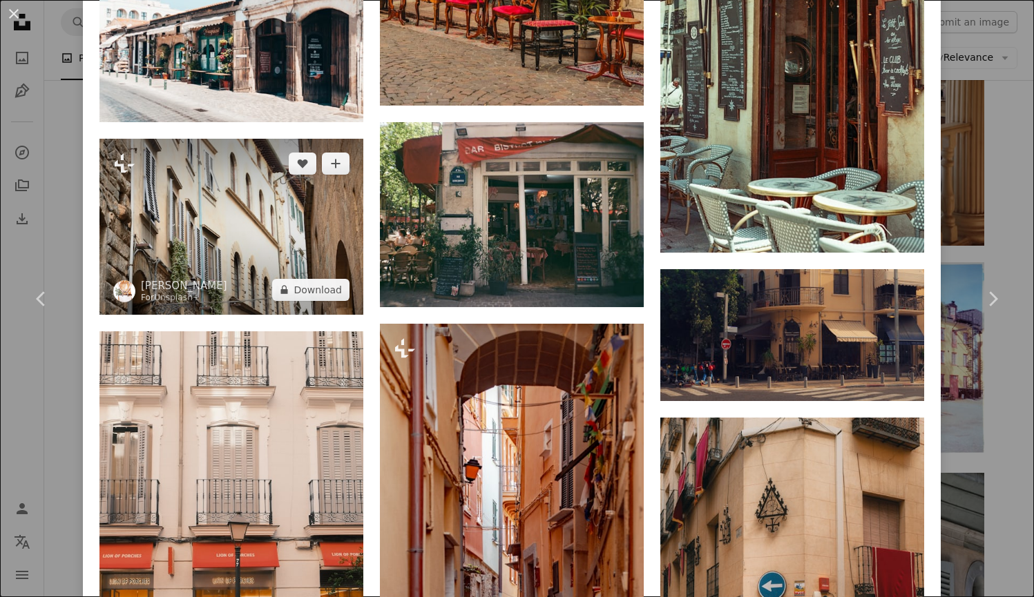
click at [223, 193] on img at bounding box center [231, 226] width 264 height 175
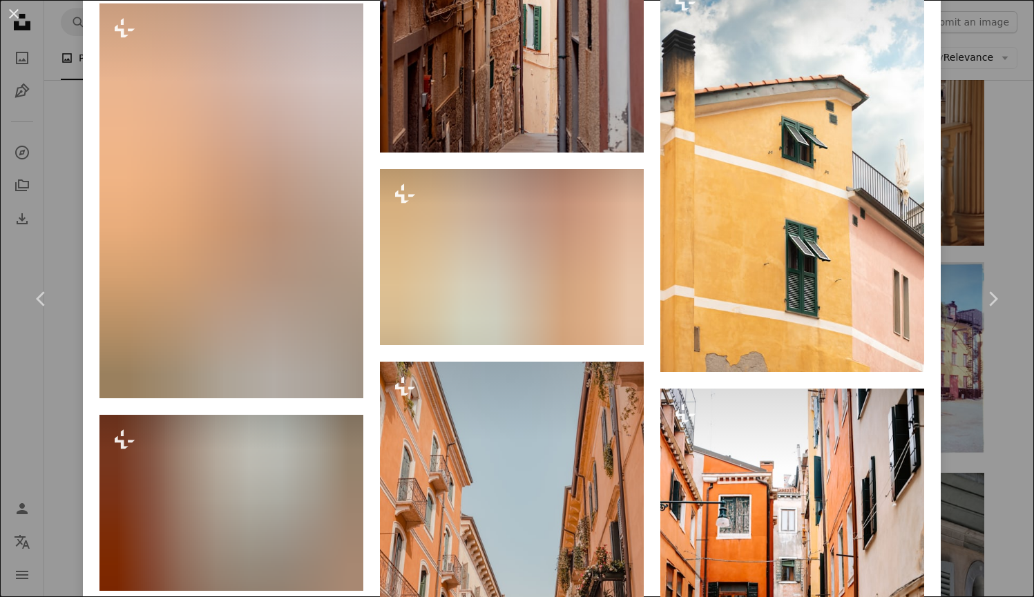
scroll to position [3691, 0]
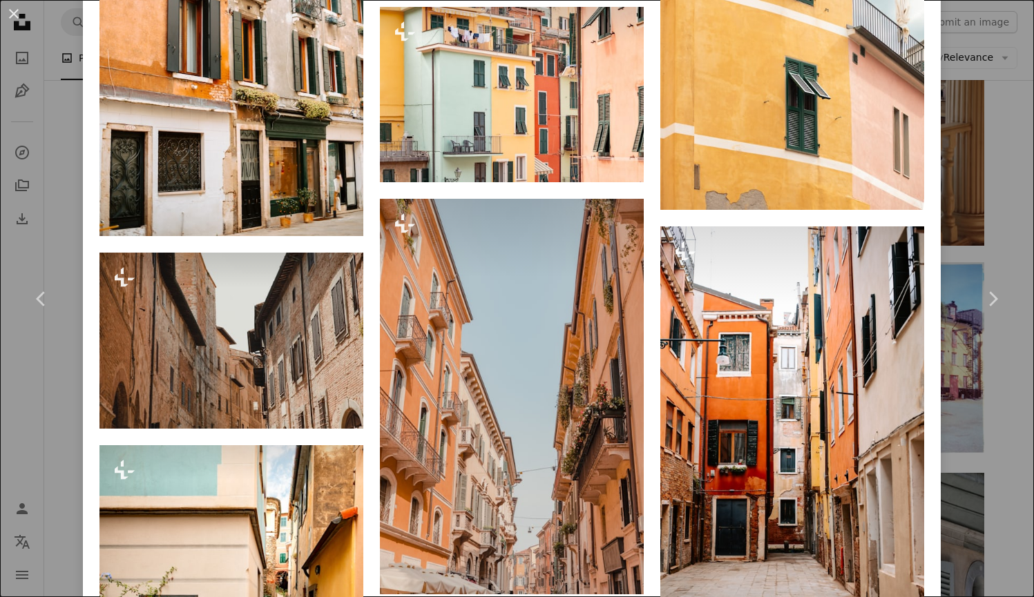
click at [15, 212] on div "An X shape Chevron left Chevron right [PERSON_NAME] For Unsplash+ A heart A plu…" at bounding box center [517, 298] width 1034 height 597
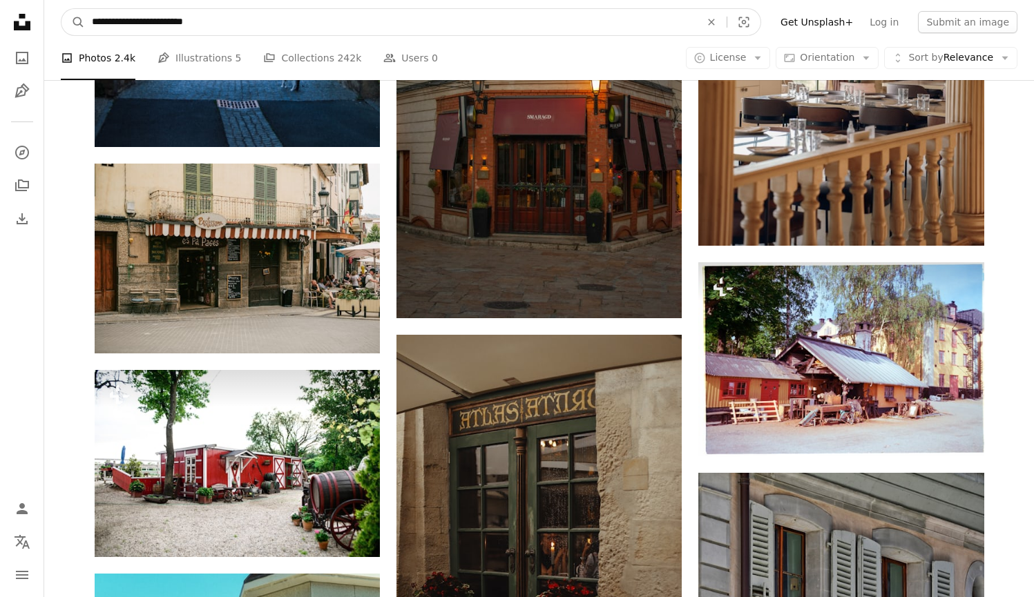
click at [243, 31] on input "**********" at bounding box center [390, 22] width 611 height 26
type input "**********"
click at [73, 22] on button "A magnifying glass" at bounding box center [72, 22] width 23 height 26
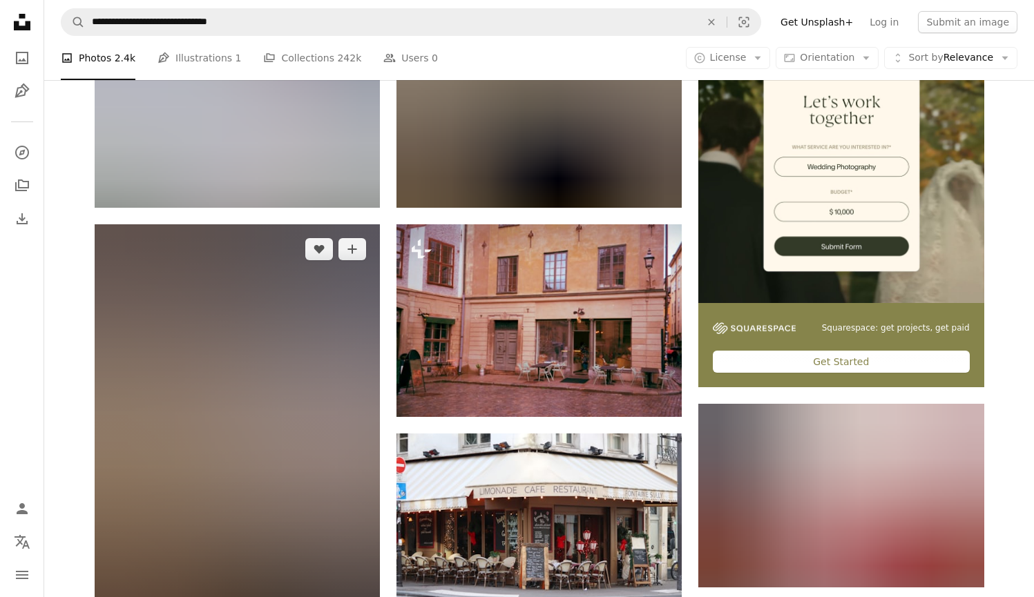
scroll to position [327, 0]
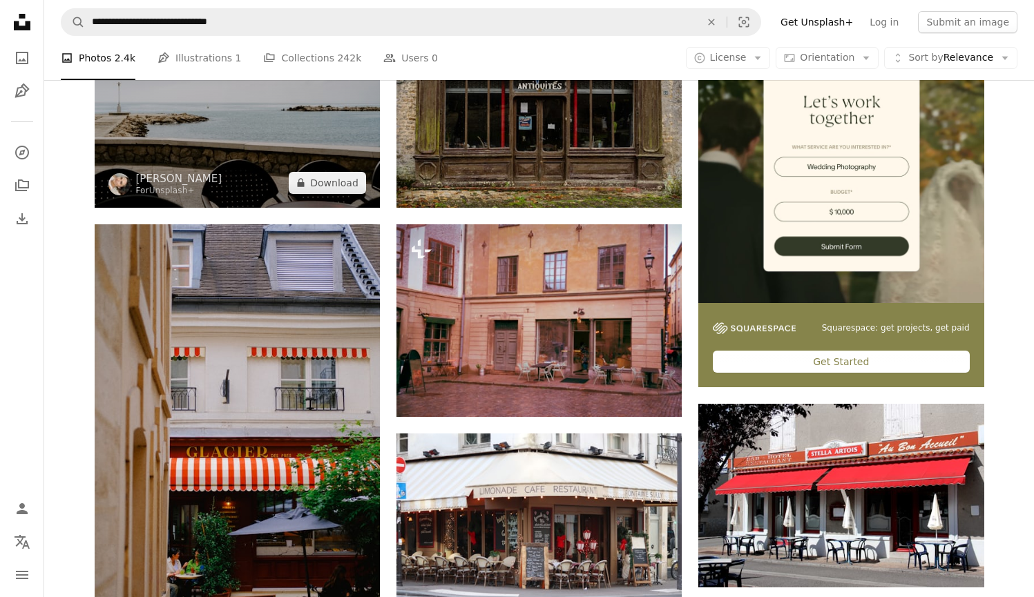
click at [240, 153] on img at bounding box center [237, 112] width 285 height 190
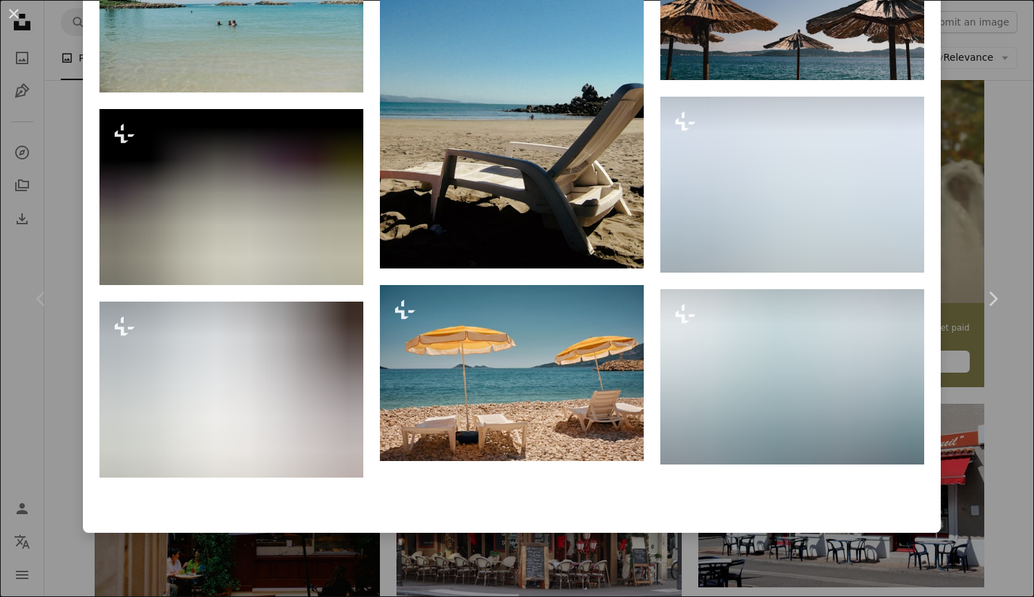
scroll to position [1182, 0]
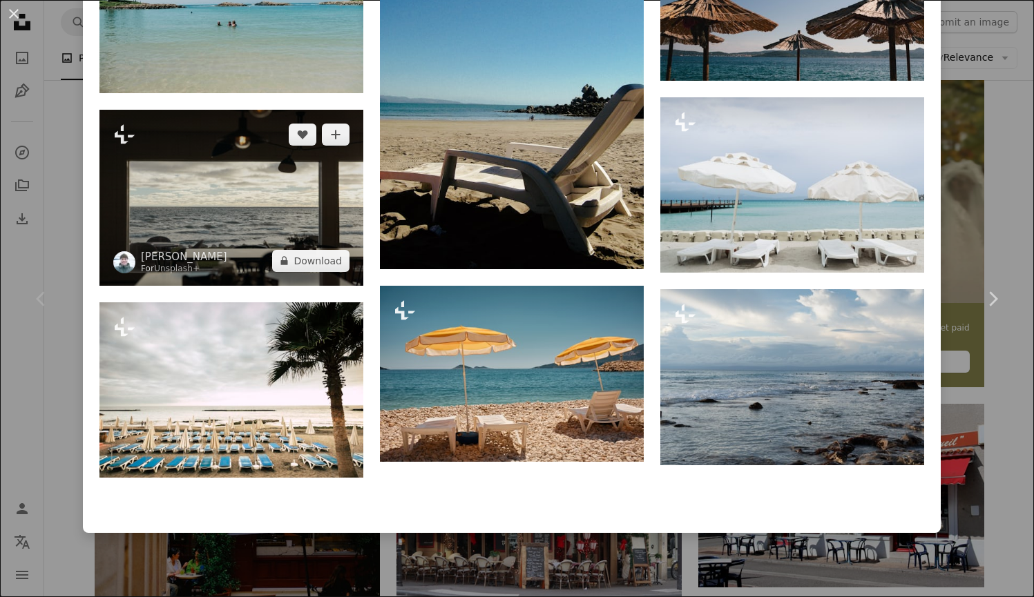
click at [262, 157] on img at bounding box center [231, 197] width 264 height 175
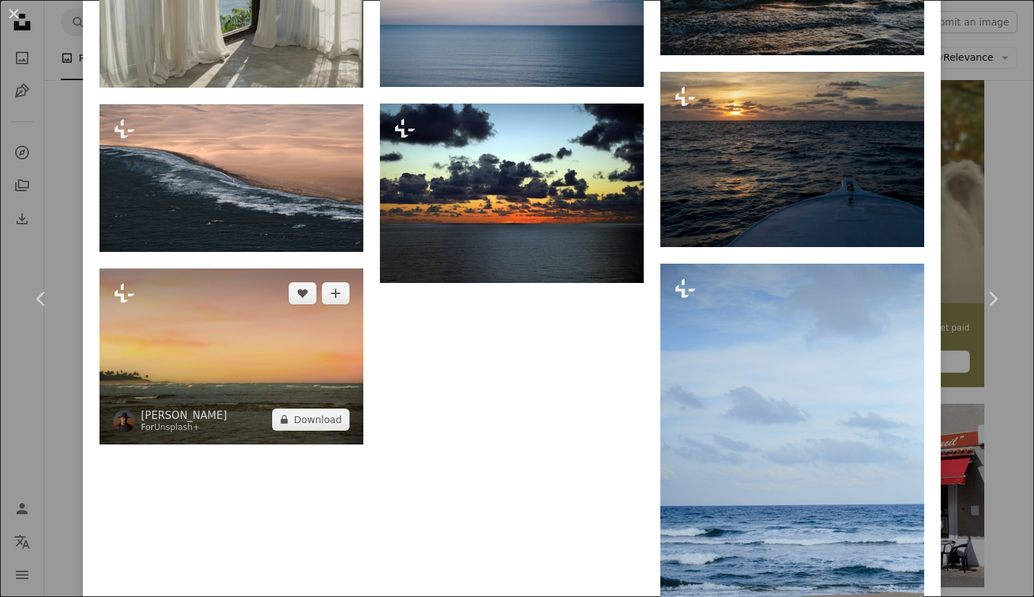
scroll to position [1960, 0]
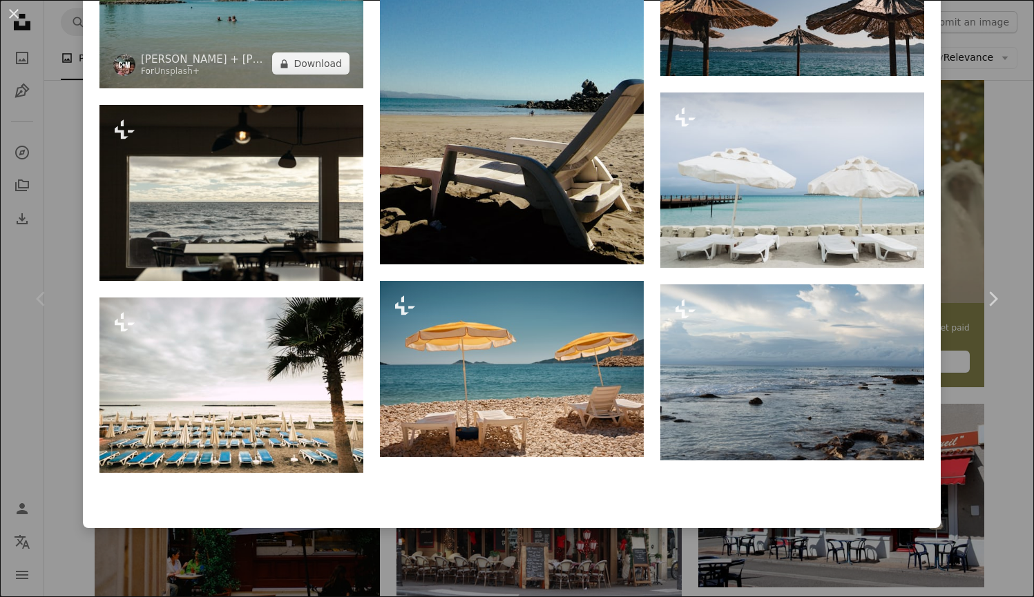
scroll to position [1182, 0]
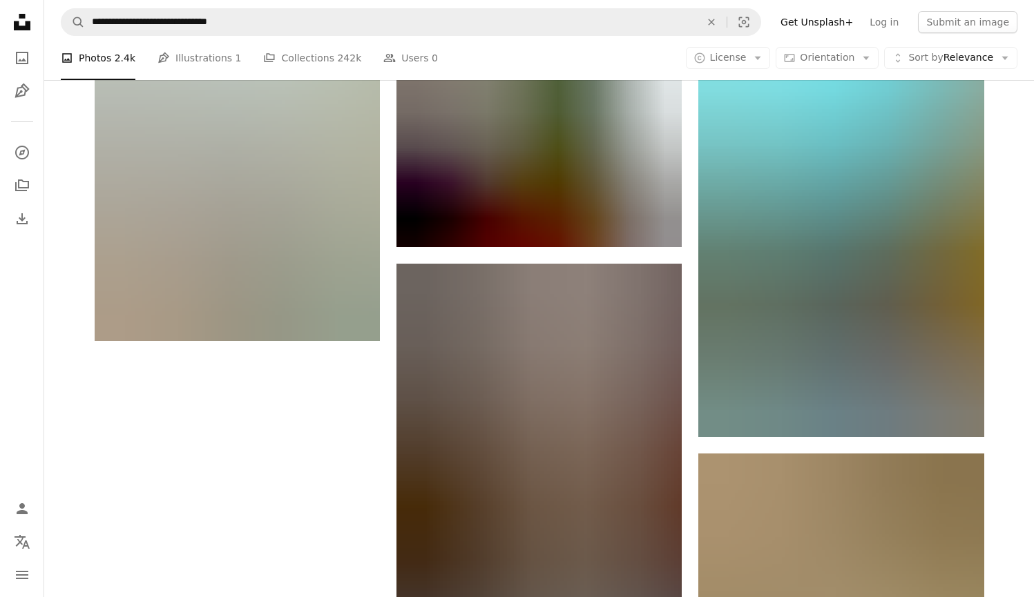
scroll to position [1973, 0]
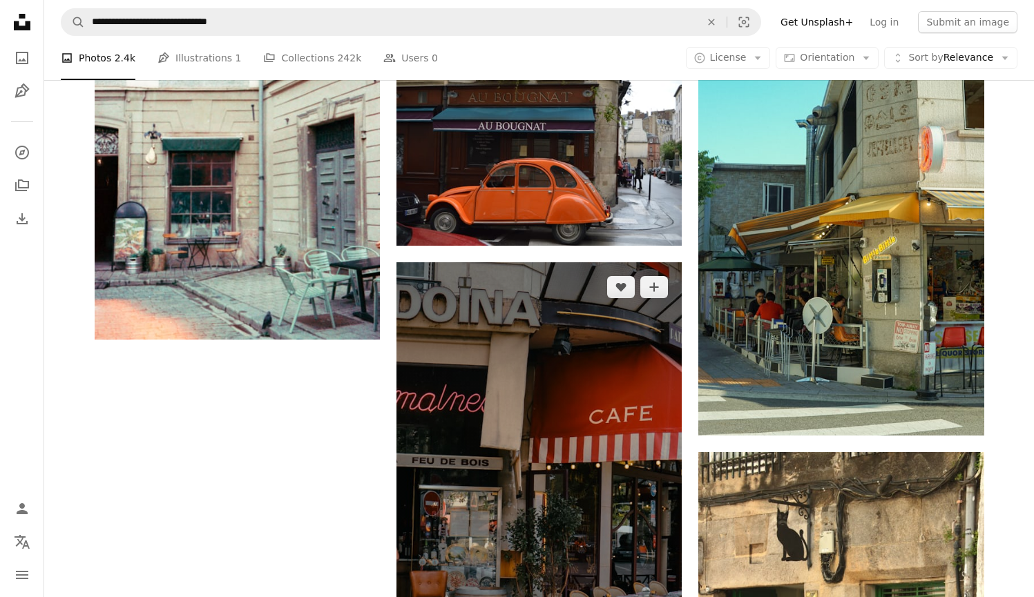
click at [490, 469] on img at bounding box center [538, 476] width 285 height 428
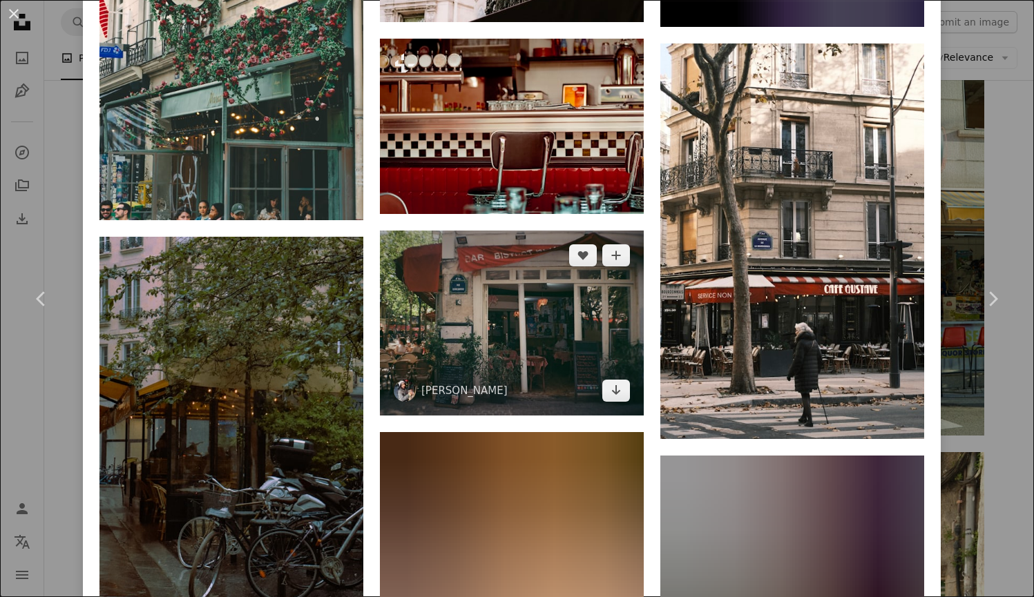
scroll to position [2255, 0]
